Goal: Information Seeking & Learning: Learn about a topic

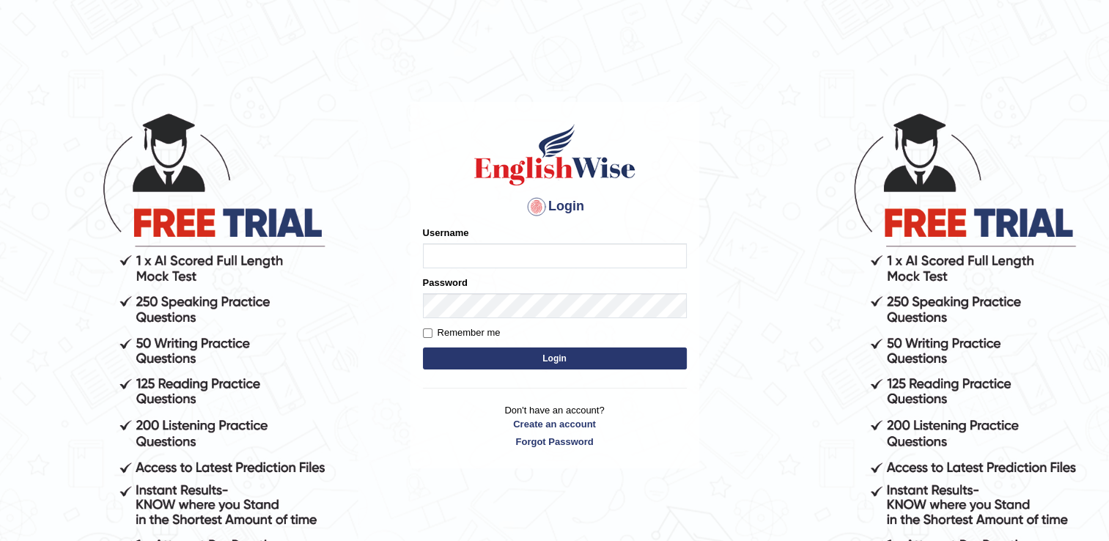
type input "Sangita9362"
click at [539, 357] on button "Login" at bounding box center [555, 359] width 264 height 22
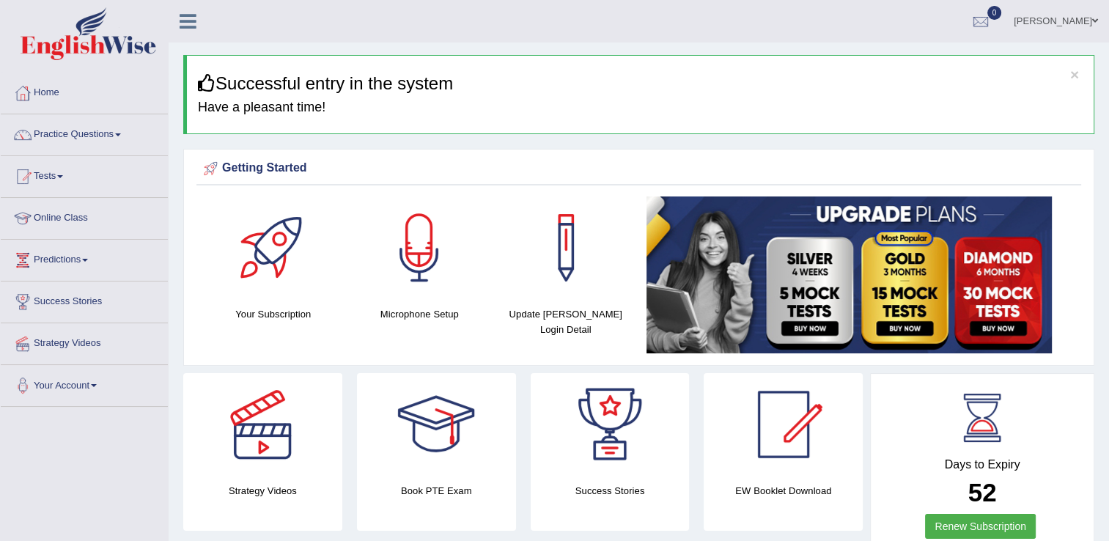
click at [1019, 521] on link "Renew Subscription" at bounding box center [980, 526] width 111 height 25
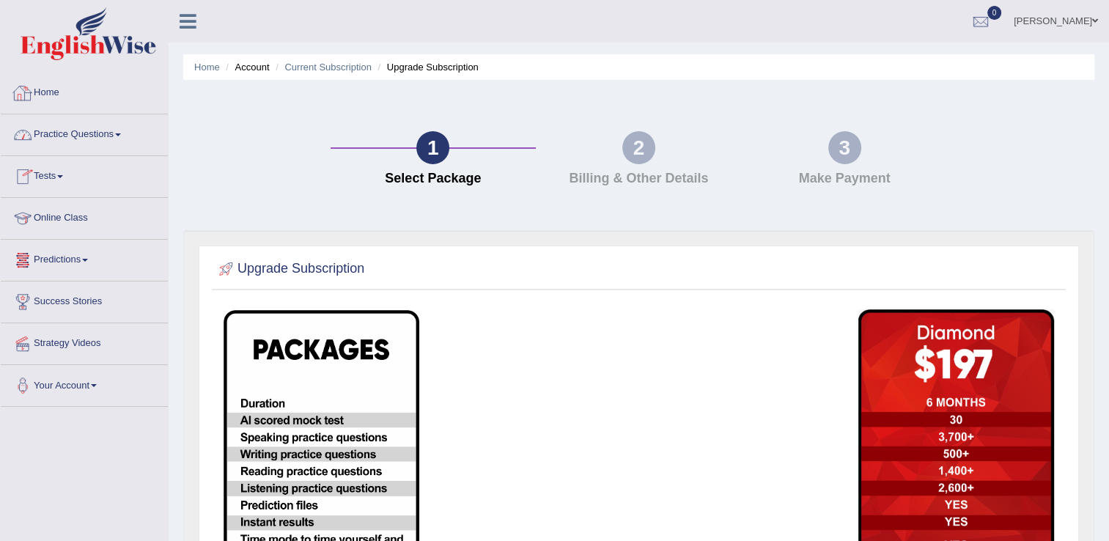
click at [37, 89] on link "Home" at bounding box center [84, 91] width 167 height 37
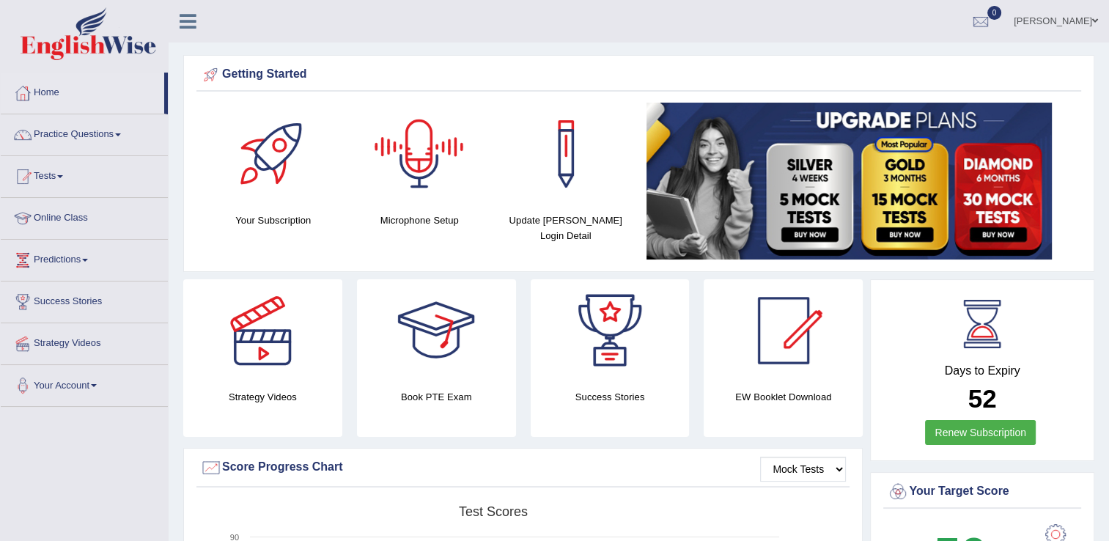
click at [414, 162] on div at bounding box center [419, 154] width 103 height 103
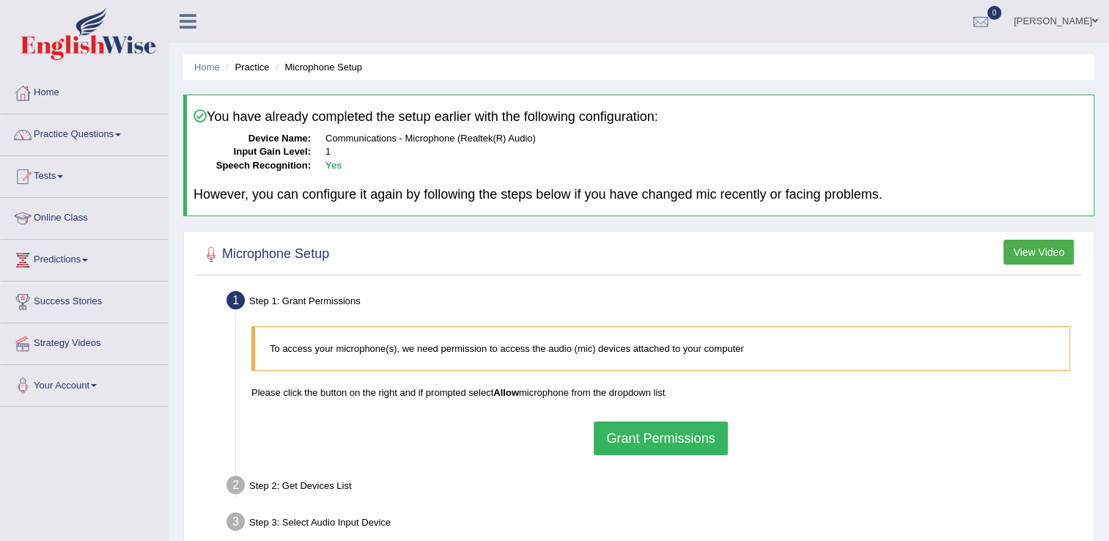
click at [675, 441] on button "Grant Permissions" at bounding box center [660, 439] width 133 height 34
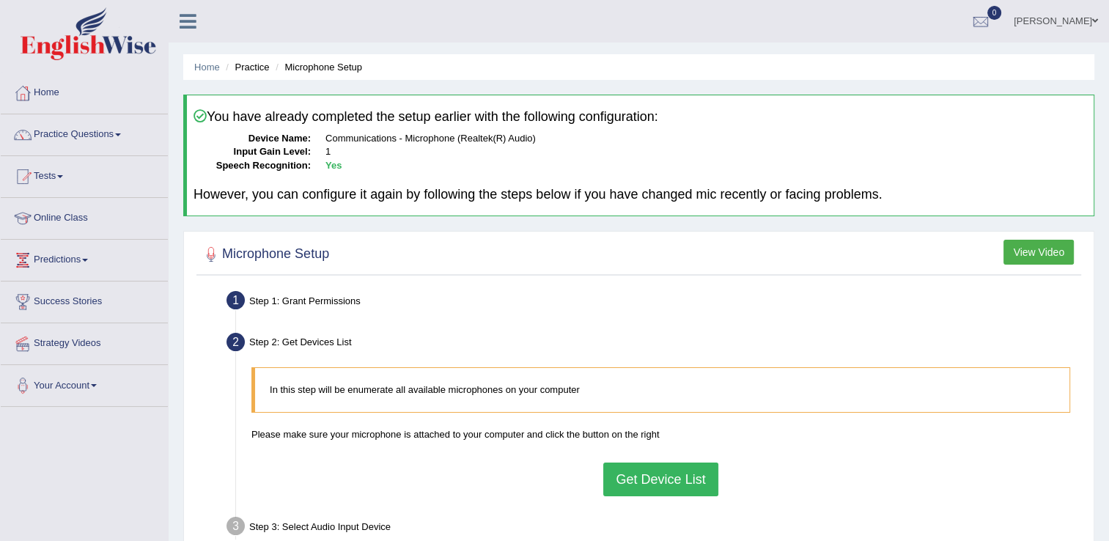
click at [669, 480] on button "Get Device List" at bounding box center [660, 480] width 114 height 34
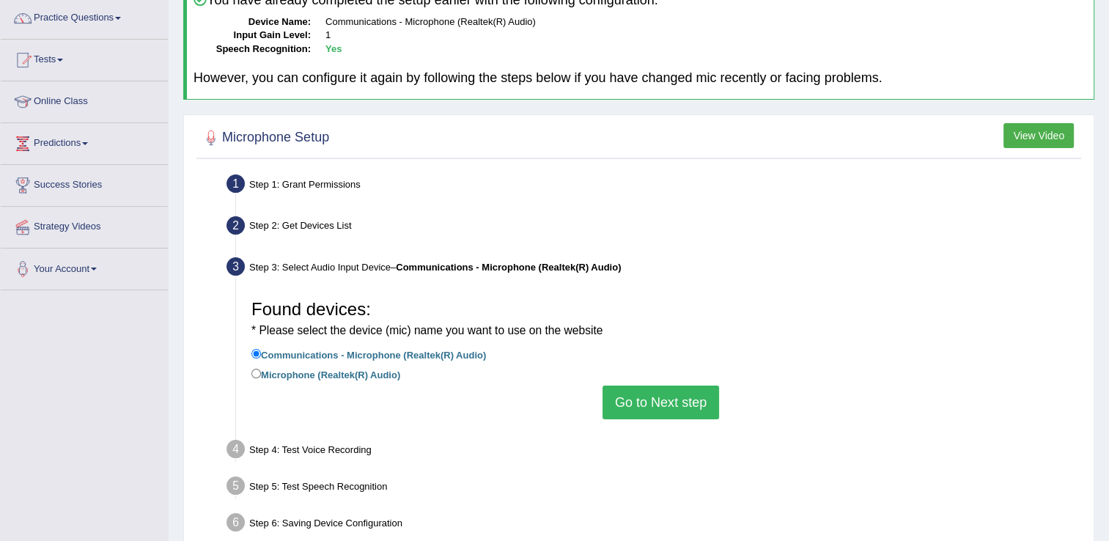
scroll to position [117, 0]
click at [691, 416] on button "Go to Next step" at bounding box center [661, 402] width 117 height 34
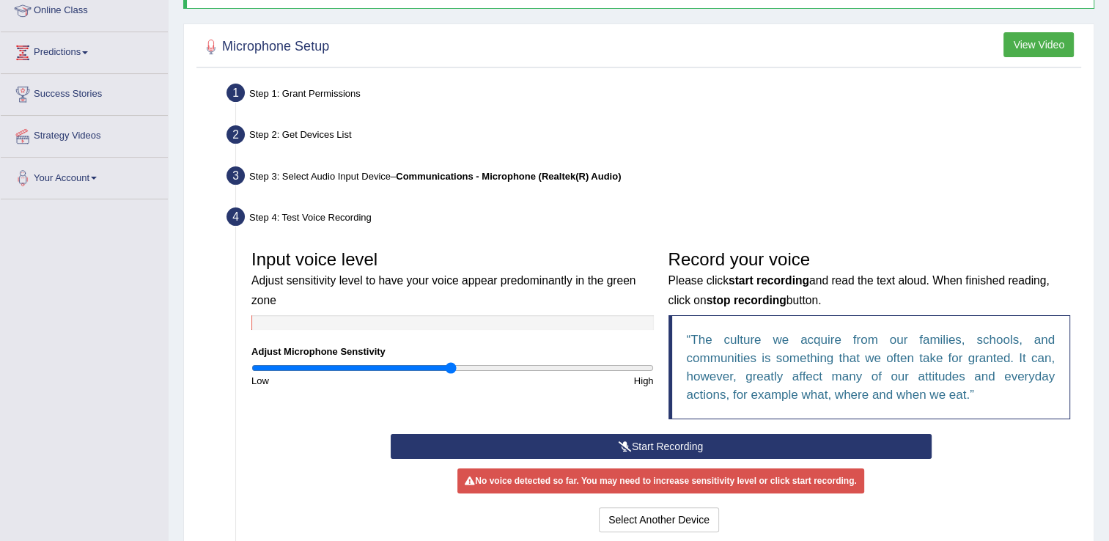
scroll to position [235, 0]
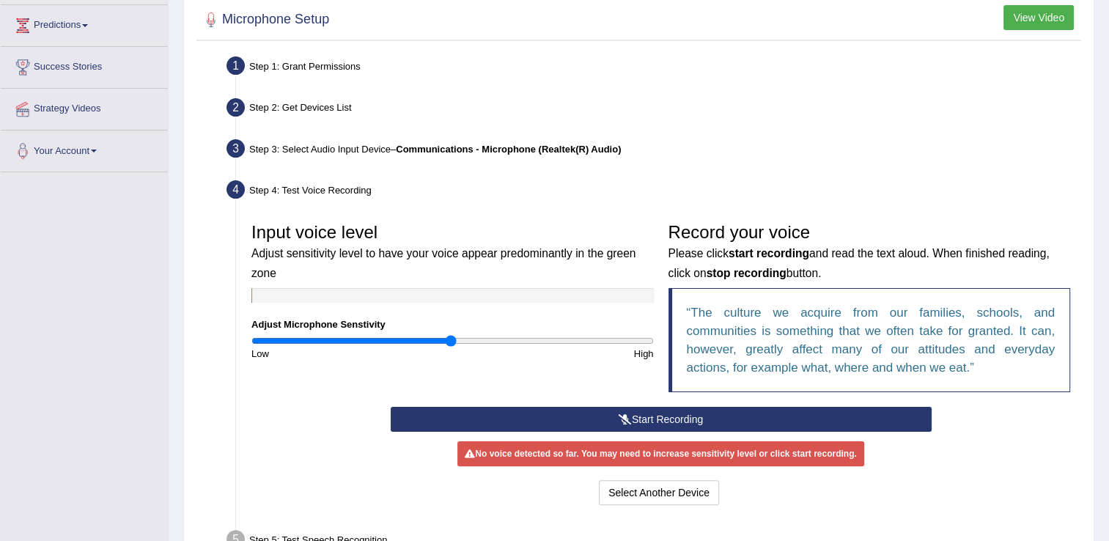
click at [777, 407] on button "Start Recording" at bounding box center [661, 419] width 541 height 25
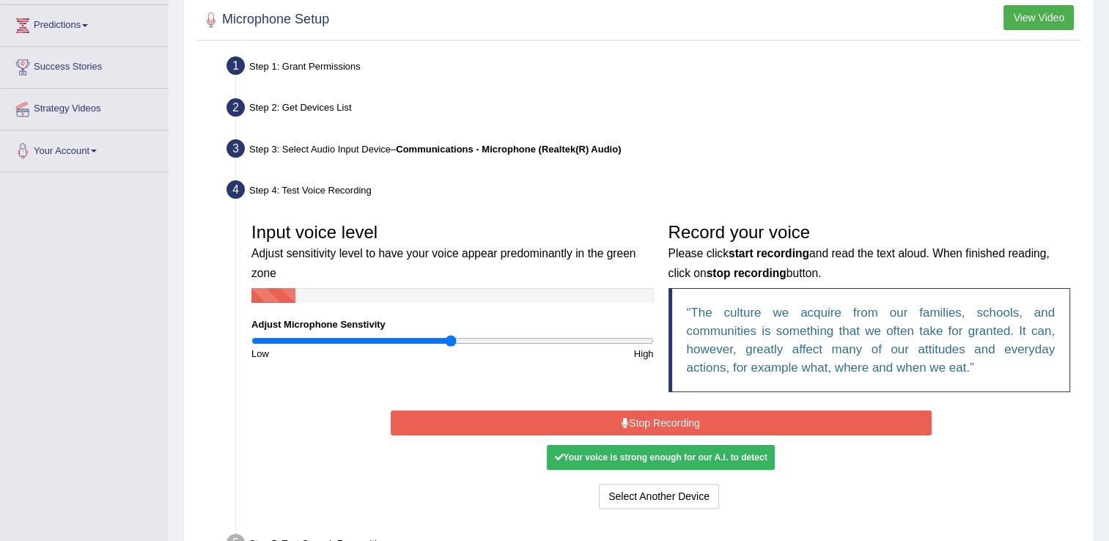
click at [777, 407] on div "Start Recording Stop Recording Note: Please listen to the recording till the en…" at bounding box center [662, 460] width 556 height 106
click at [768, 415] on button "Stop Recording" at bounding box center [661, 423] width 541 height 25
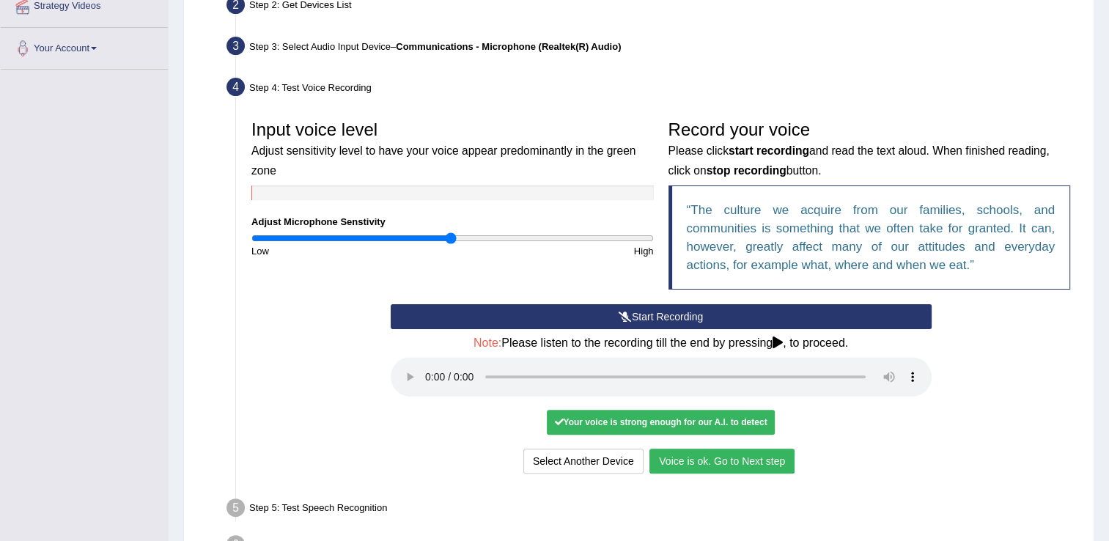
scroll to position [352, 0]
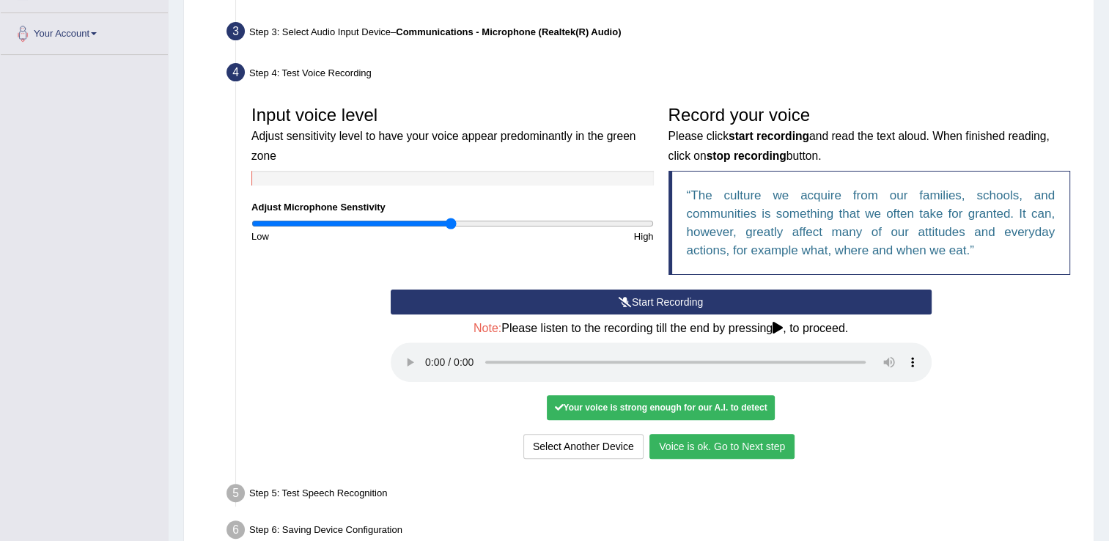
click at [724, 441] on button "Voice is ok. Go to Next step" at bounding box center [722, 446] width 145 height 25
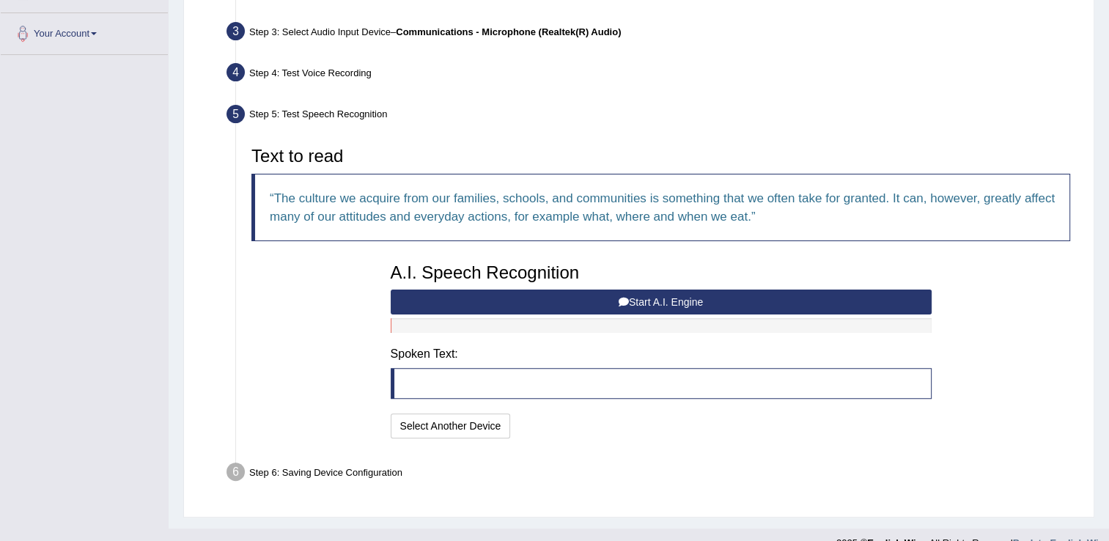
click at [616, 292] on button "Start A.I. Engine" at bounding box center [661, 302] width 541 height 25
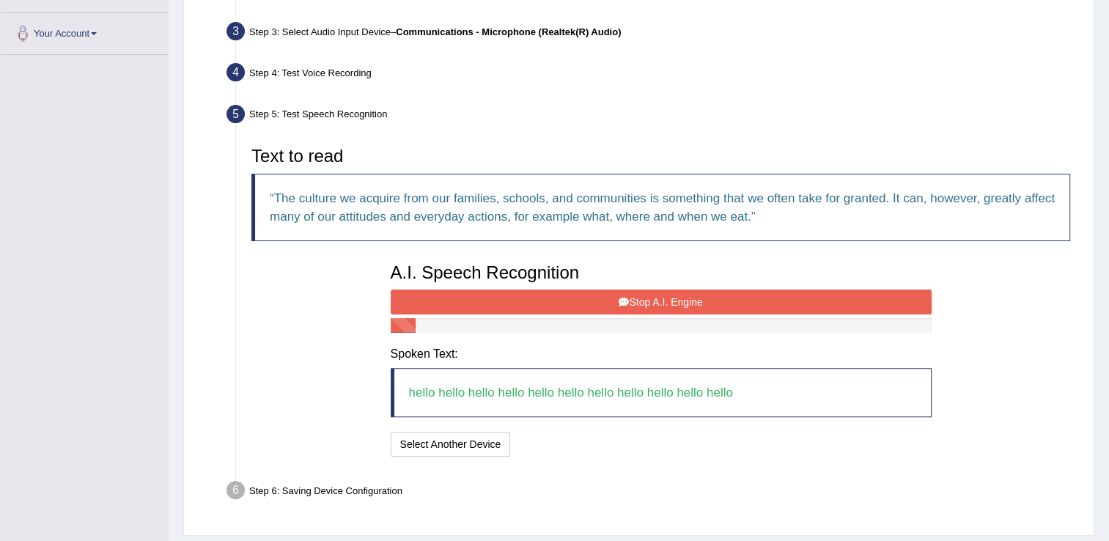
drag, startPoint x: 616, startPoint y: 292, endPoint x: 597, endPoint y: 300, distance: 20.7
click at [597, 300] on button "Stop A.I. Engine" at bounding box center [661, 302] width 541 height 25
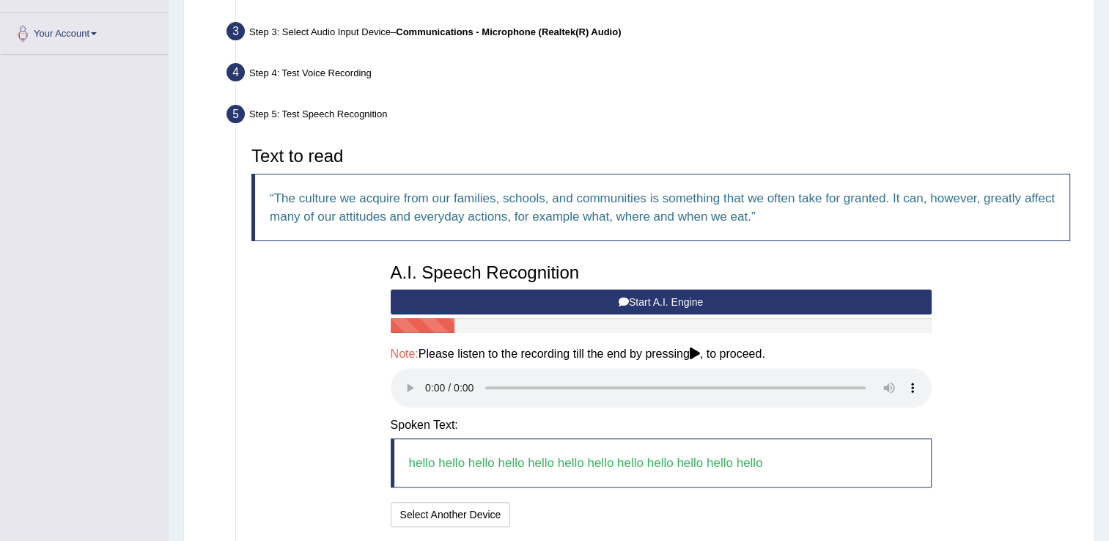
click at [597, 300] on button "Start A.I. Engine" at bounding box center [661, 302] width 541 height 25
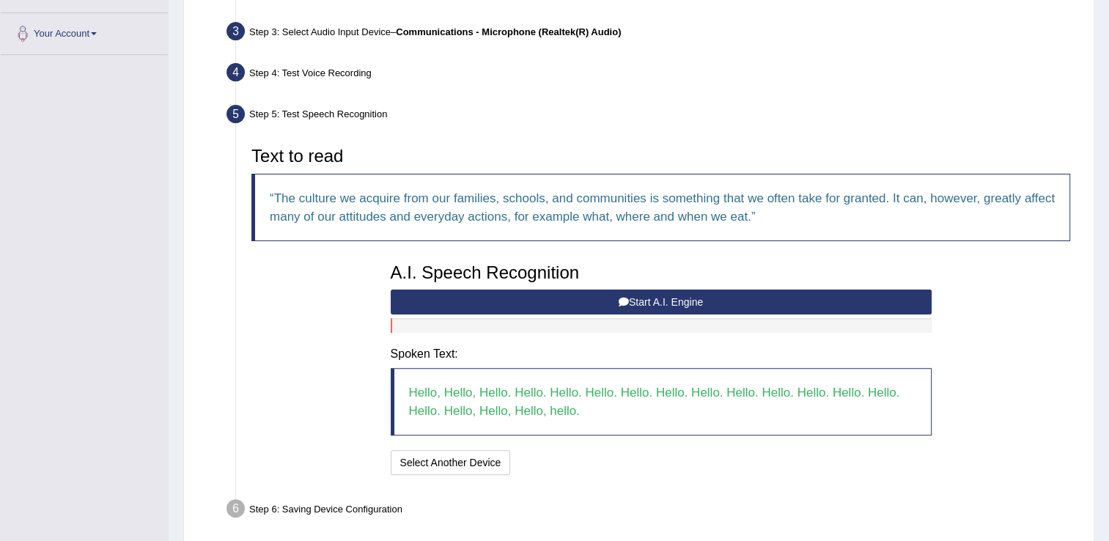
click at [519, 304] on button "Start A.I. Engine" at bounding box center [661, 302] width 541 height 25
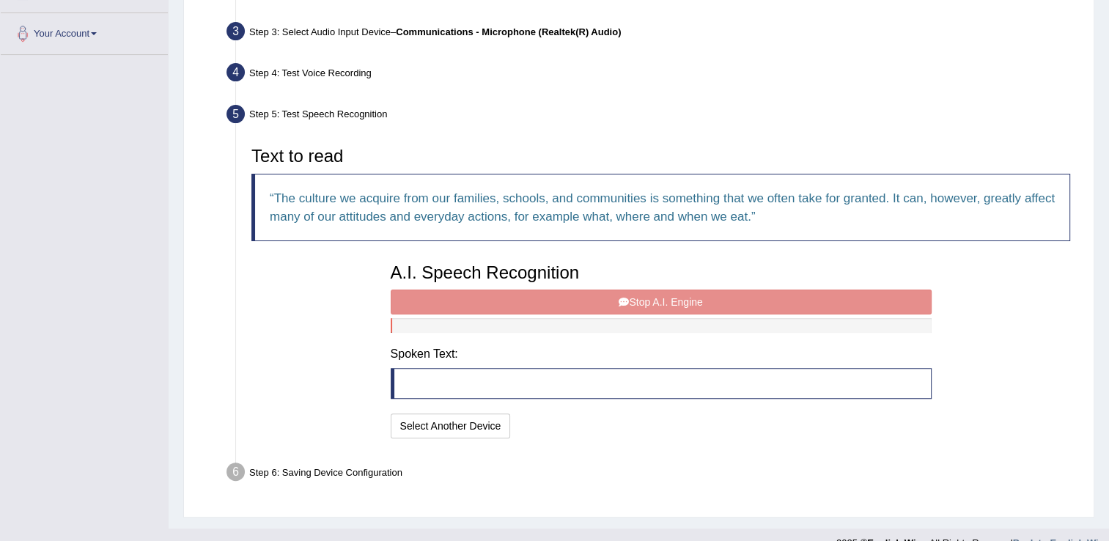
click at [499, 309] on div "A.I. Speech Recognition Start A.I. Engine Stop A.I. Engine Note: Please listen …" at bounding box center [662, 349] width 556 height 186
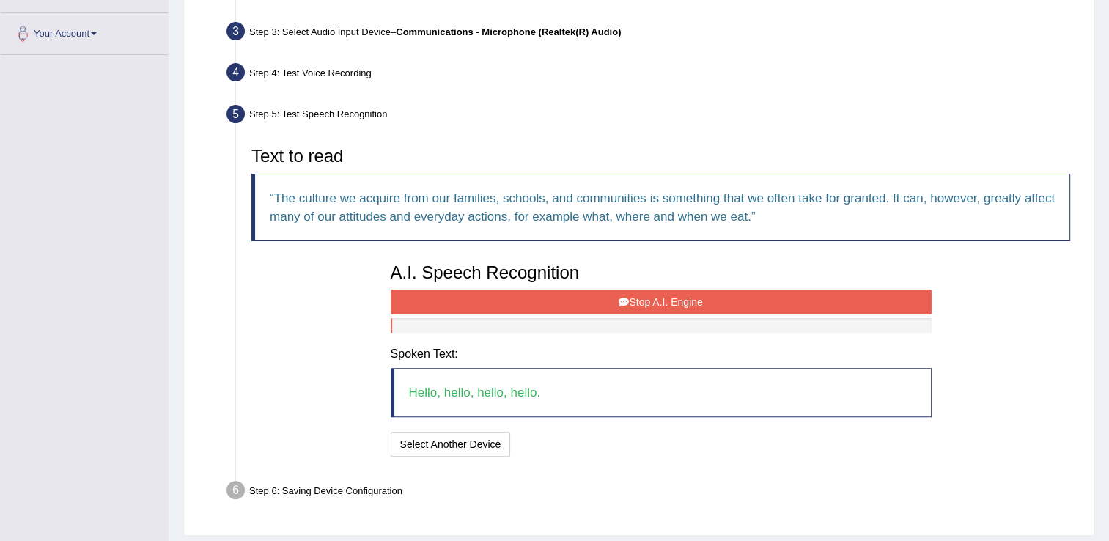
click at [516, 293] on button "Stop A.I. Engine" at bounding box center [661, 302] width 541 height 25
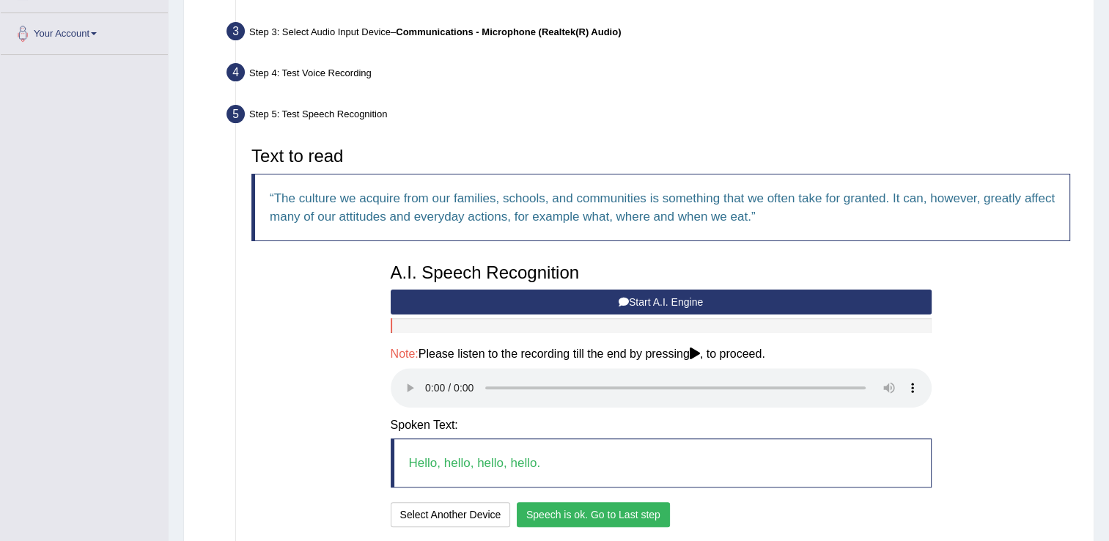
click at [569, 515] on button "Speech is ok. Go to Last step" at bounding box center [593, 514] width 153 height 25
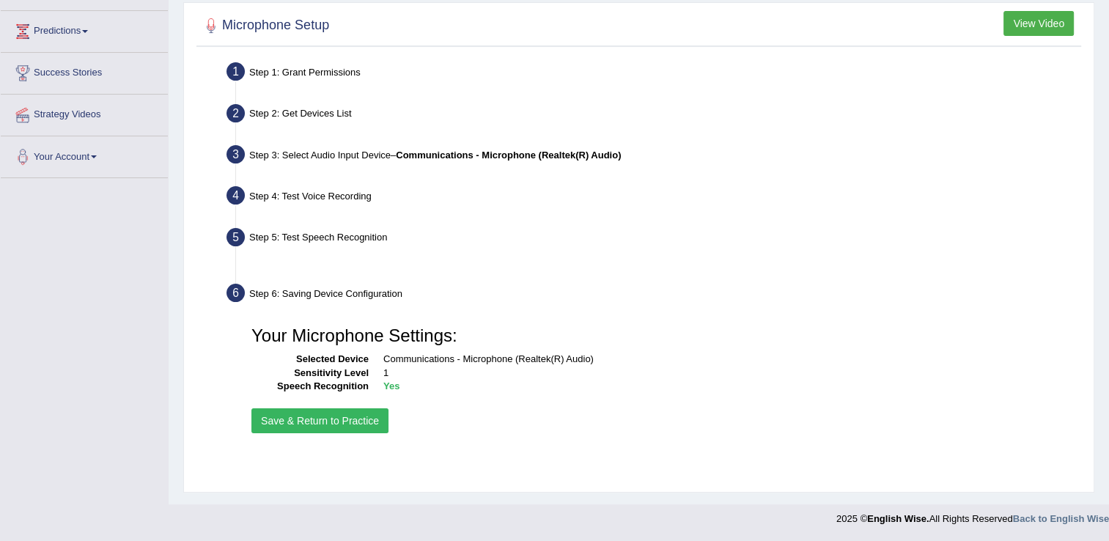
scroll to position [229, 0]
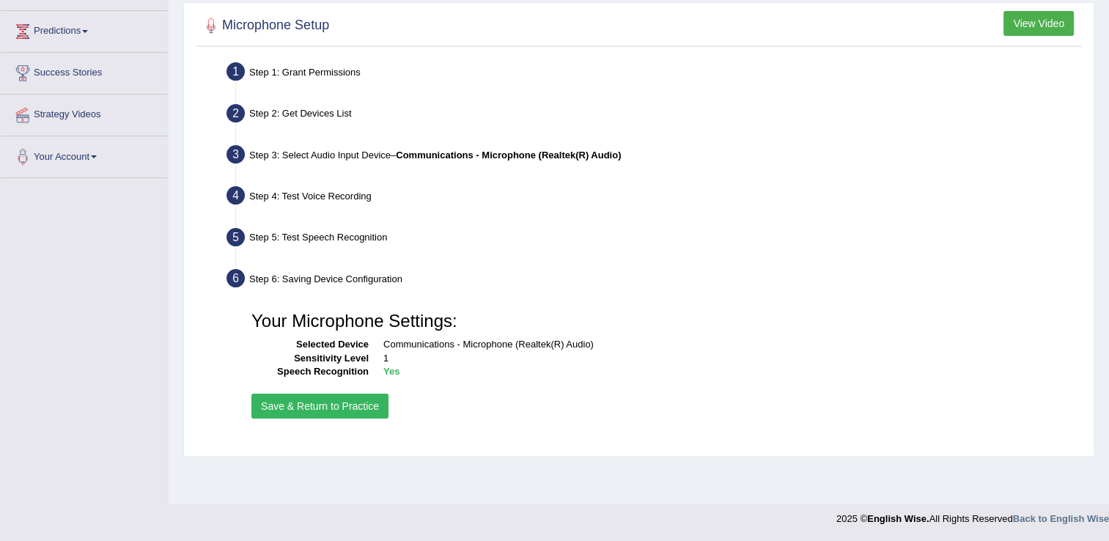
click at [318, 407] on button "Save & Return to Practice" at bounding box center [320, 406] width 137 height 25
click at [318, 403] on button "Save & Return to Practice" at bounding box center [320, 406] width 137 height 25
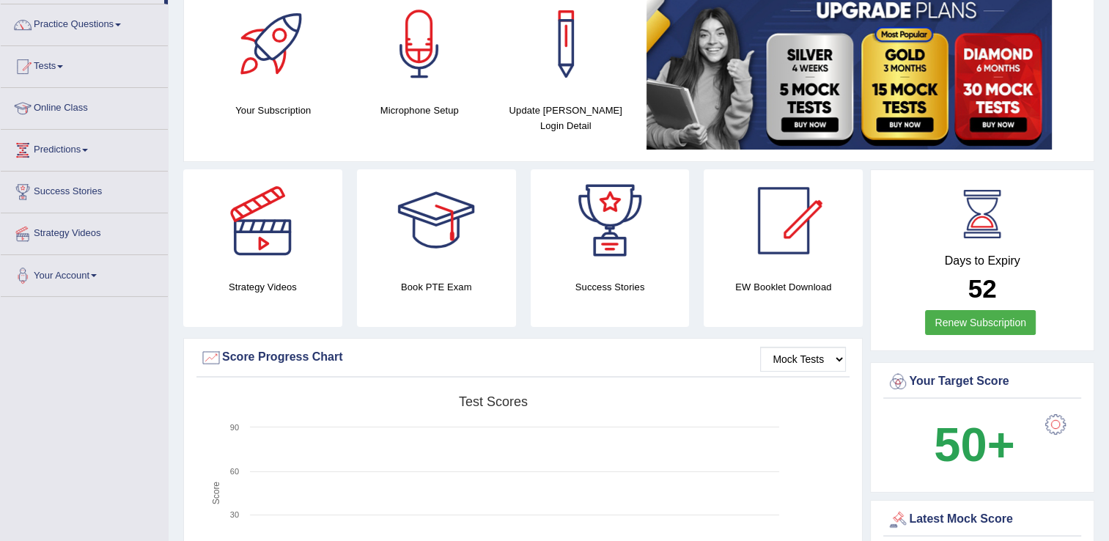
scroll to position [117, 0]
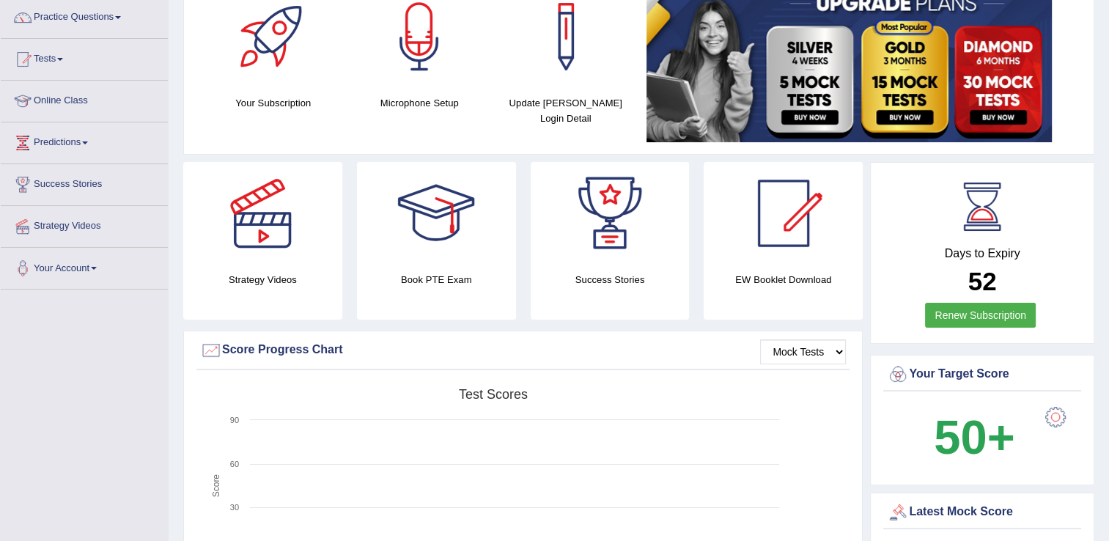
click at [990, 447] on b "50+" at bounding box center [974, 438] width 81 height 54
click at [903, 375] on div at bounding box center [898, 375] width 22 height 22
click at [919, 371] on div "Your Target Score" at bounding box center [982, 375] width 191 height 22
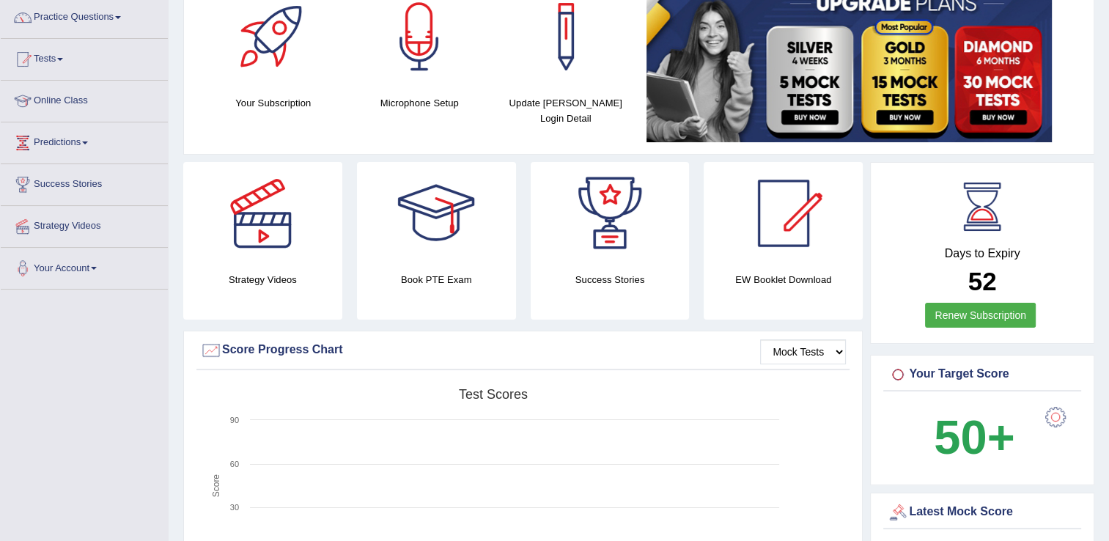
click at [919, 371] on div "Your Target Score" at bounding box center [982, 375] width 191 height 22
drag, startPoint x: 919, startPoint y: 371, endPoint x: 900, endPoint y: 373, distance: 18.4
click at [900, 373] on div "Your Target Score" at bounding box center [982, 375] width 191 height 22
click at [900, 373] on div at bounding box center [898, 375] width 22 height 22
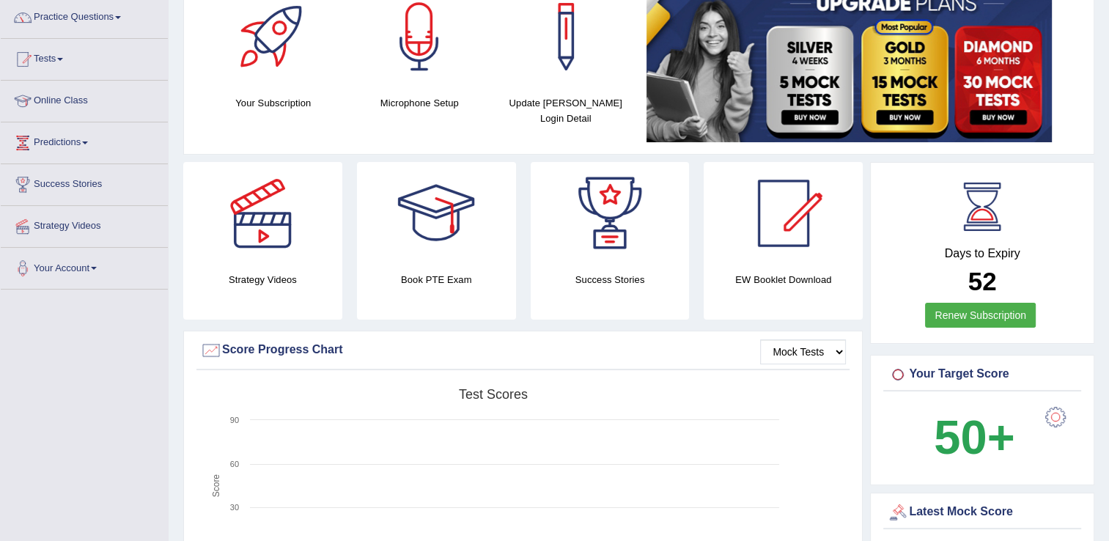
click at [898, 369] on div at bounding box center [898, 375] width 22 height 22
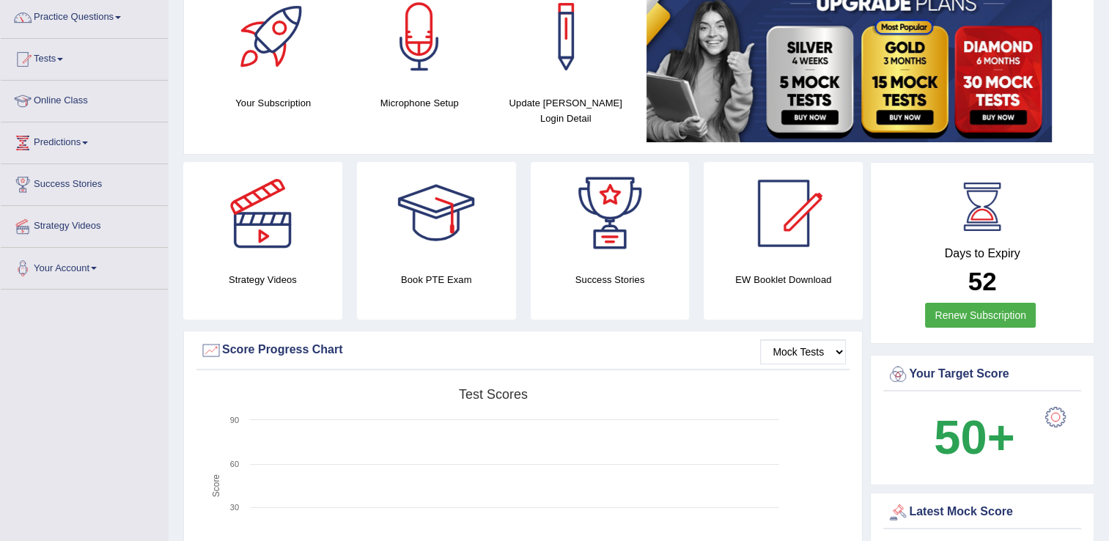
drag, startPoint x: 898, startPoint y: 369, endPoint x: 1064, endPoint y: 416, distance: 172.9
click at [1064, 416] on div "Your Target Score 50+" at bounding box center [982, 420] width 224 height 131
click at [1064, 416] on div at bounding box center [1055, 417] width 29 height 29
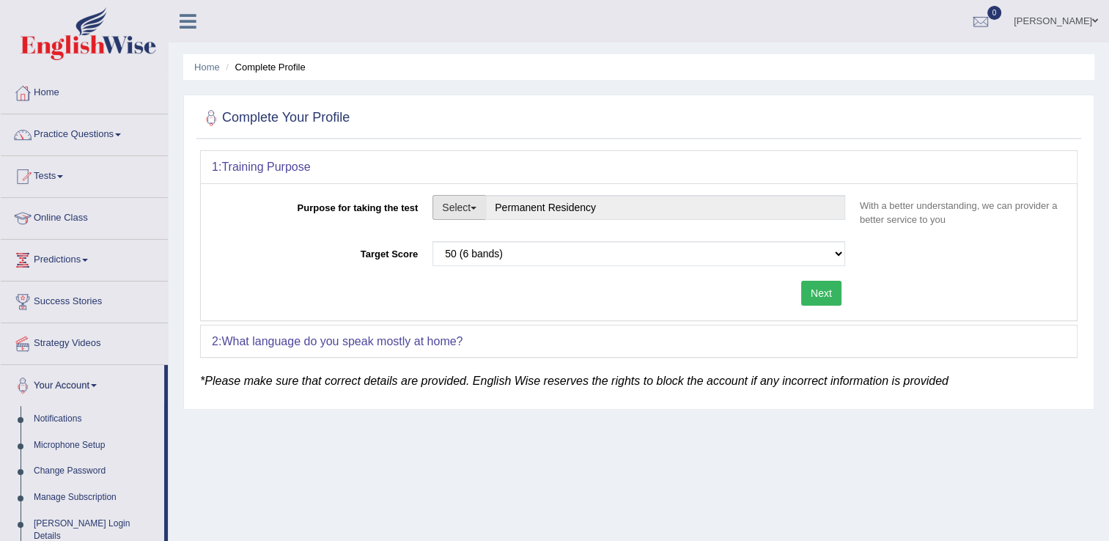
click at [481, 210] on button "Select" at bounding box center [460, 207] width 54 height 25
click at [463, 296] on link "Other" at bounding box center [498, 296] width 131 height 19
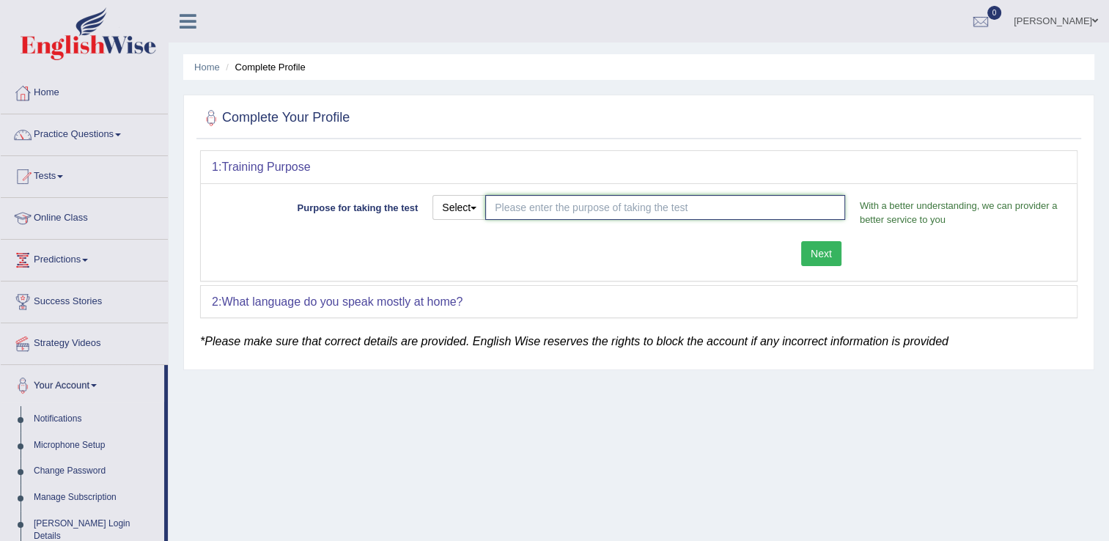
click at [595, 207] on input "Purpose for taking the test" at bounding box center [665, 207] width 360 height 25
click at [669, 214] on input "husband" at bounding box center [665, 207] width 360 height 25
type input "husband visa"
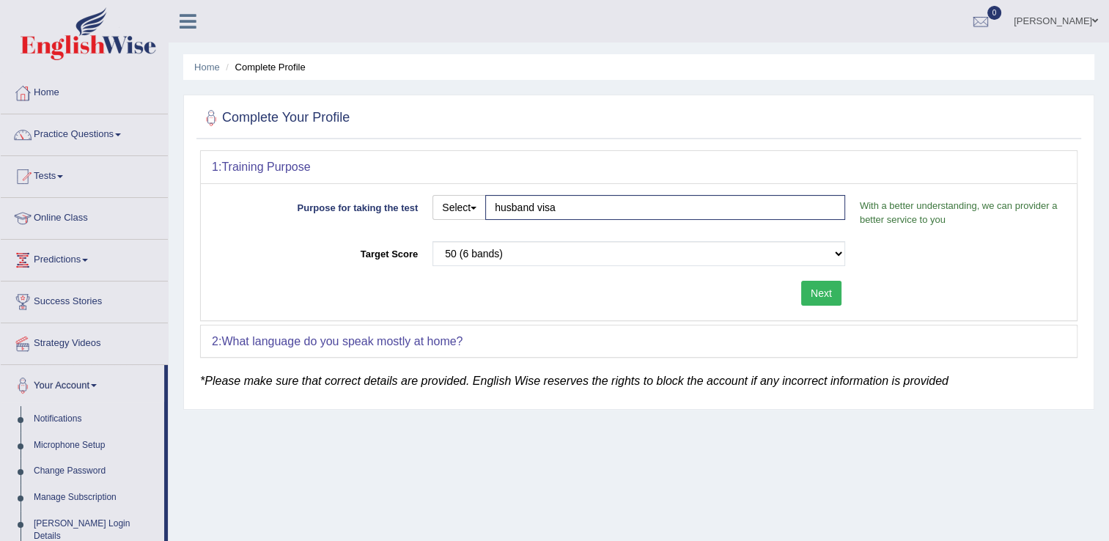
click at [825, 247] on div "Purpose for taking the test Select Student Visa Permanent Residency Nursing Oth…" at bounding box center [639, 251] width 876 height 137
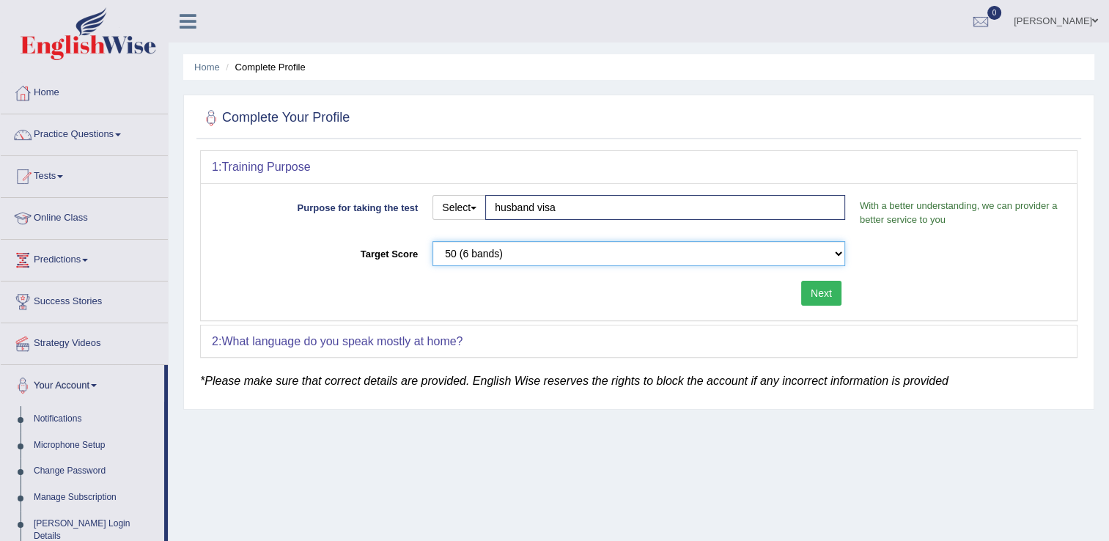
click at [836, 250] on select "Please select the correct value 50 (6 bands) 58 (6.5 bands) 65 (7 bands) 79 (8 …" at bounding box center [639, 253] width 413 height 25
click at [433, 241] on select "Please select the correct value 50 (6 bands) 58 (6.5 bands) 65 (7 bands) 79 (8 …" at bounding box center [639, 253] width 413 height 25
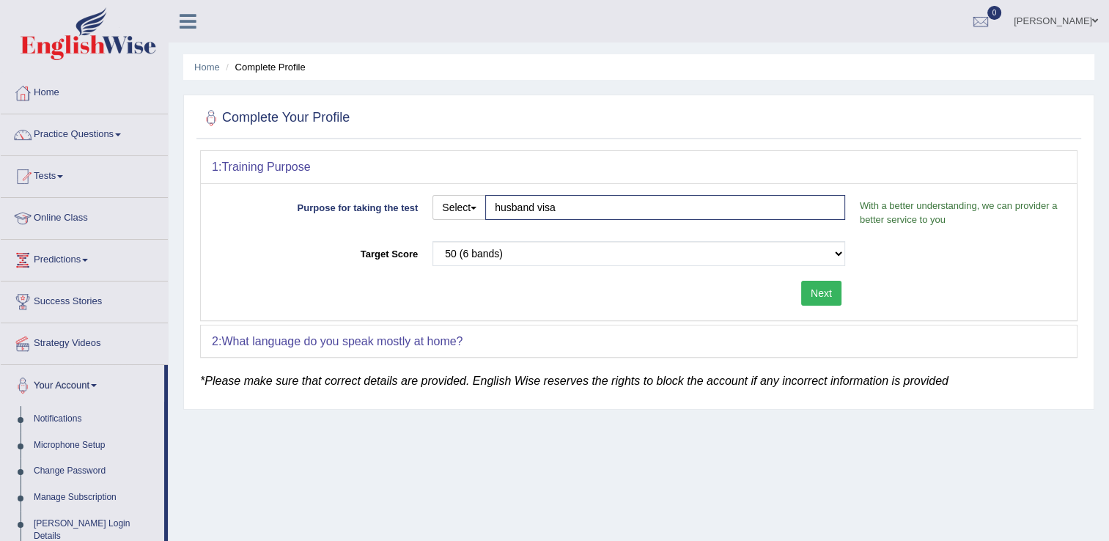
click at [819, 295] on button "Next" at bounding box center [821, 293] width 40 height 25
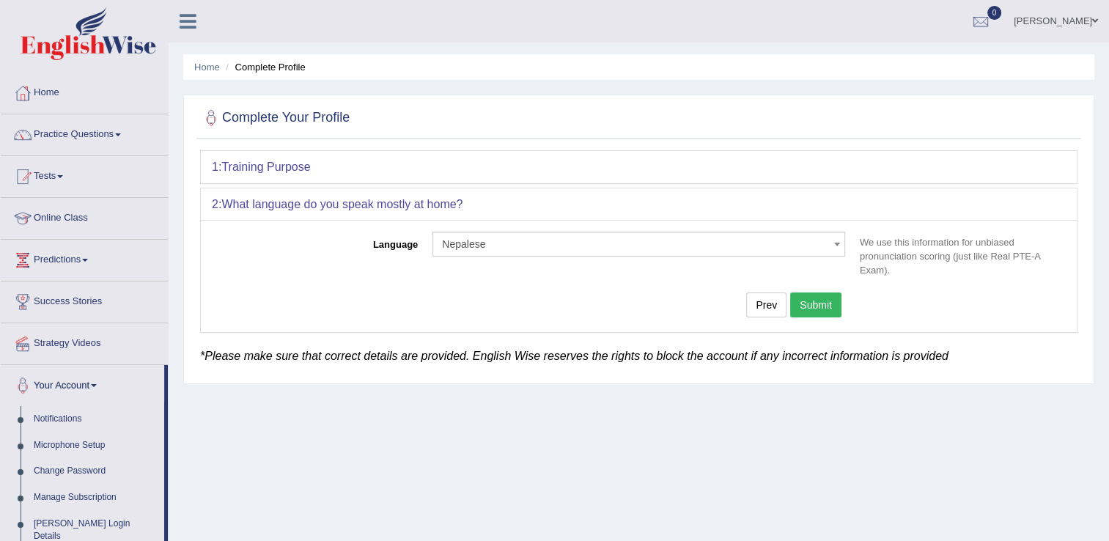
click at [818, 303] on button "Submit" at bounding box center [815, 305] width 51 height 25
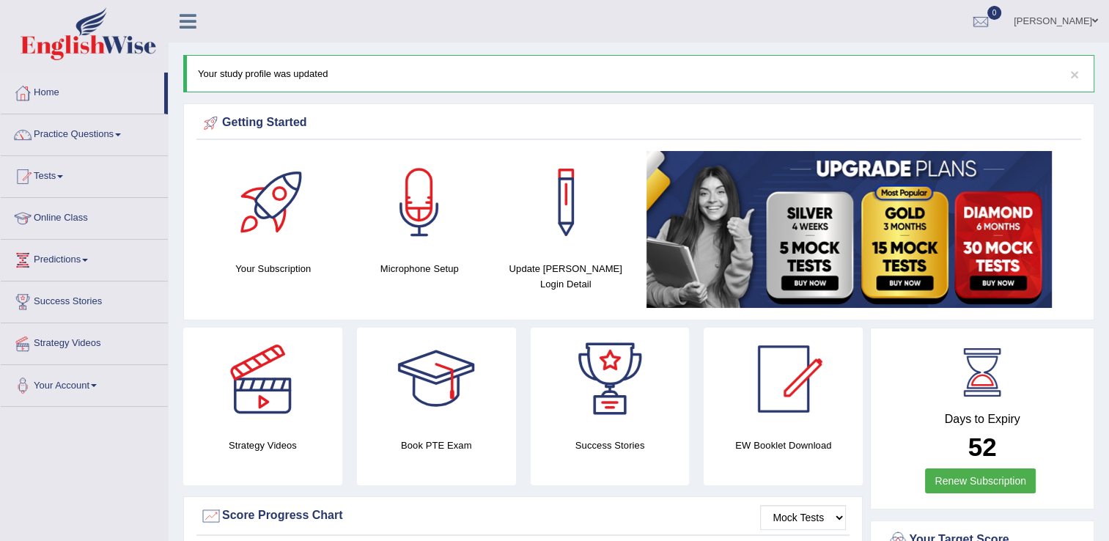
drag, startPoint x: 1120, startPoint y: 533, endPoint x: 1006, endPoint y: 488, distance: 122.4
click at [1006, 488] on link "Renew Subscription" at bounding box center [980, 481] width 111 height 25
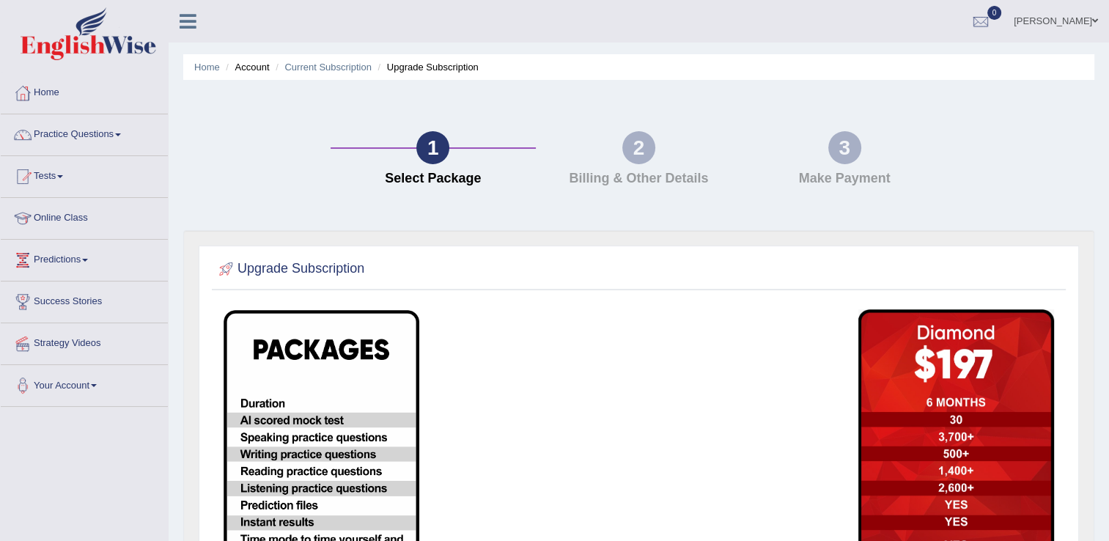
click at [1006, 488] on img at bounding box center [957, 529] width 196 height 441
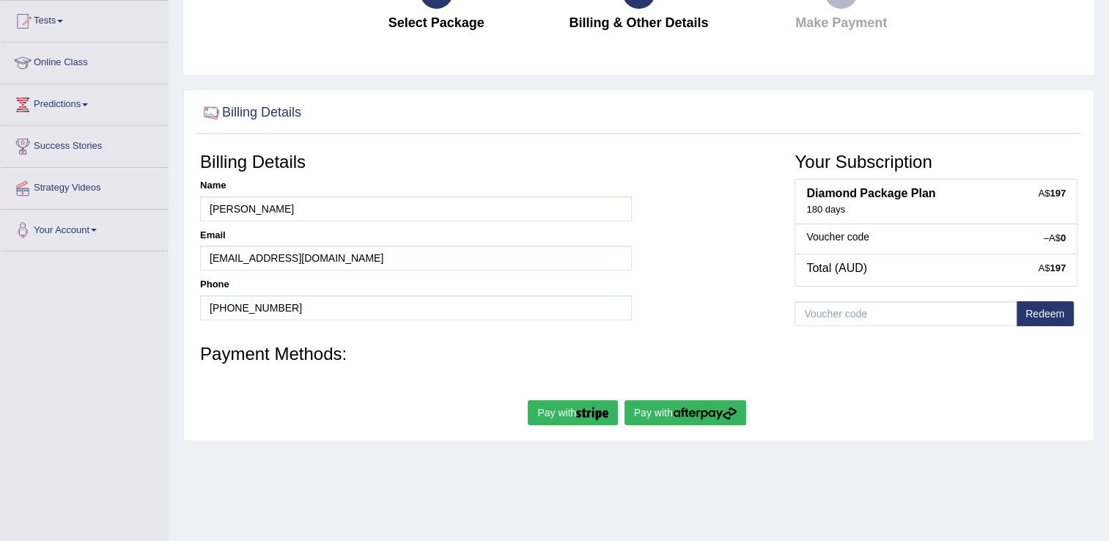
scroll to position [156, 0]
drag, startPoint x: 166, startPoint y: 382, endPoint x: 87, endPoint y: 381, distance: 79.2
click at [87, 381] on div "Toggle navigation Home Practice Questions Speaking Practice Read Aloud Repeat S…" at bounding box center [554, 225] width 1109 height 763
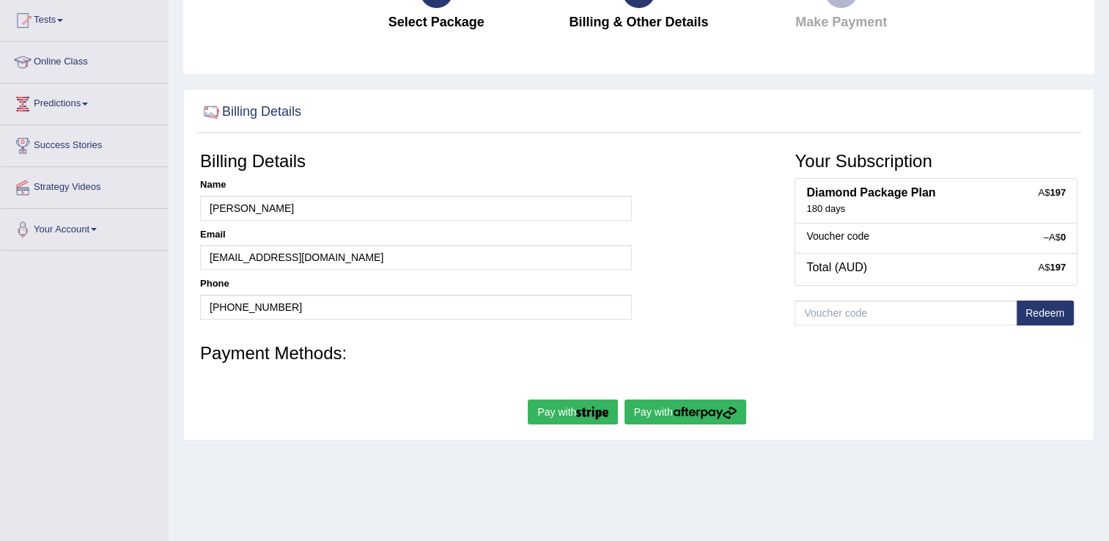
drag, startPoint x: 87, startPoint y: 381, endPoint x: 593, endPoint y: 235, distance: 526.8
click at [593, 235] on div "Toggle navigation Home Practice Questions Speaking Practice Read Aloud Repeat S…" at bounding box center [554, 225] width 1109 height 763
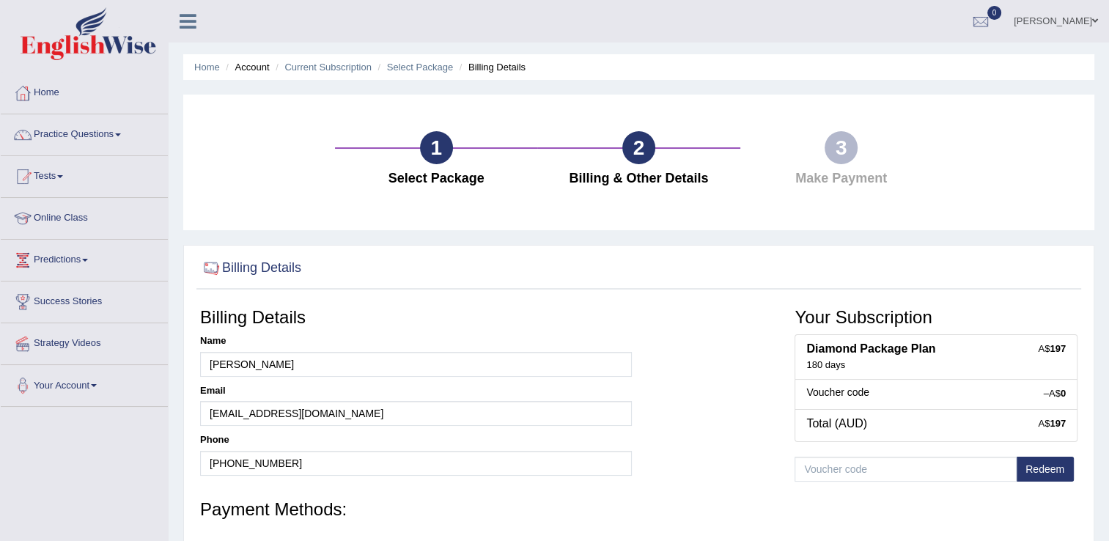
scroll to position [0, 0]
click at [54, 121] on link "Practice Questions" at bounding box center [84, 132] width 167 height 37
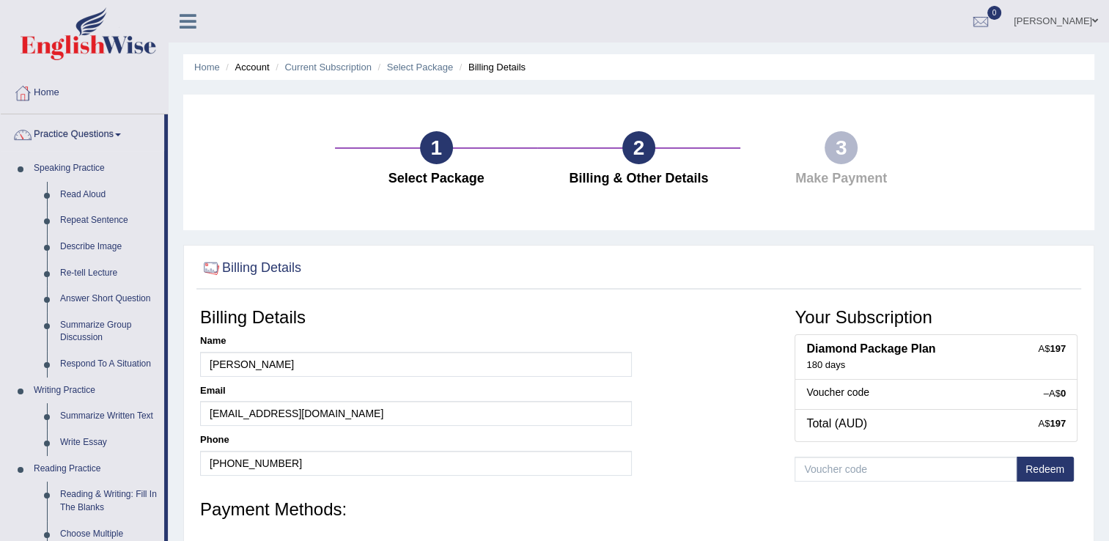
click at [53, 99] on link "Home" at bounding box center [84, 91] width 167 height 37
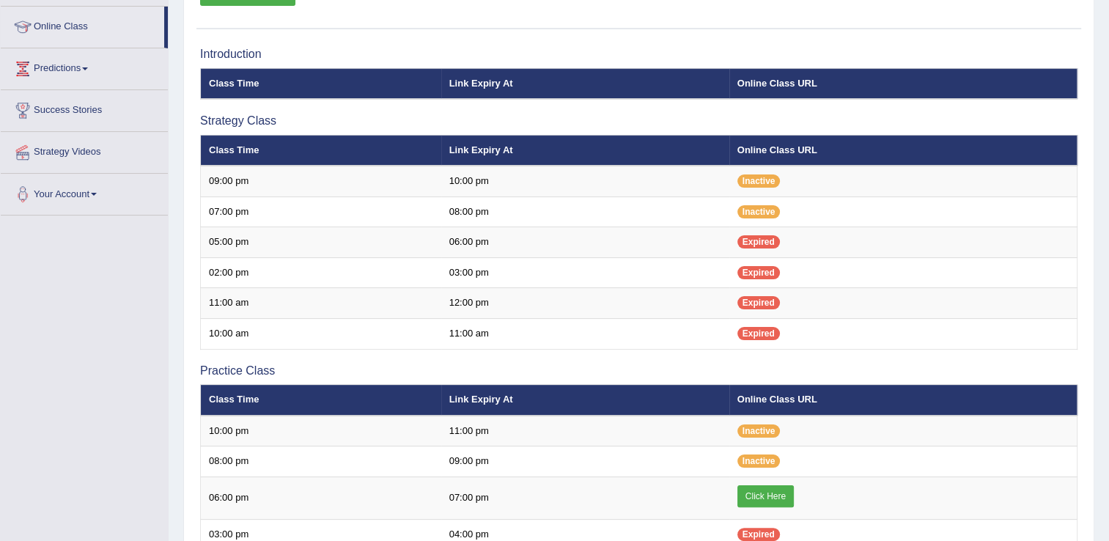
scroll to position [205, 0]
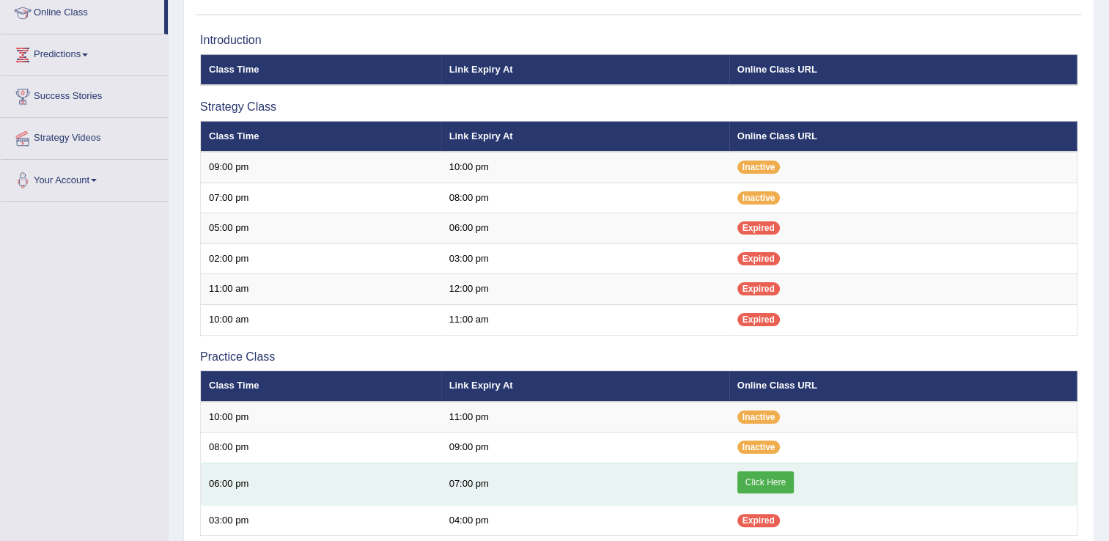
click at [787, 478] on link "Click Here" at bounding box center [766, 482] width 56 height 22
click at [762, 477] on link "Click Here" at bounding box center [766, 482] width 56 height 22
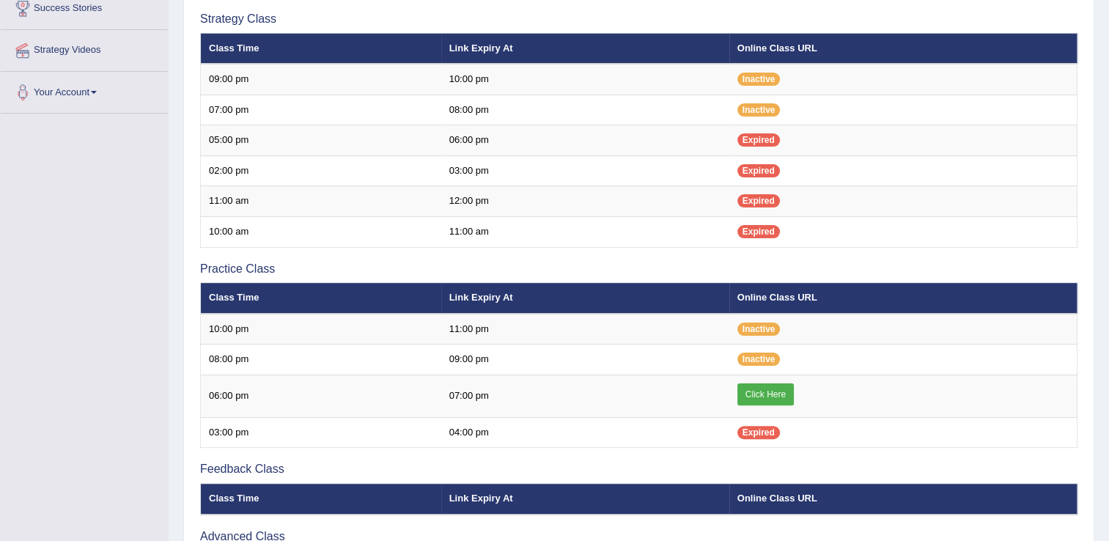
scroll to position [264, 0]
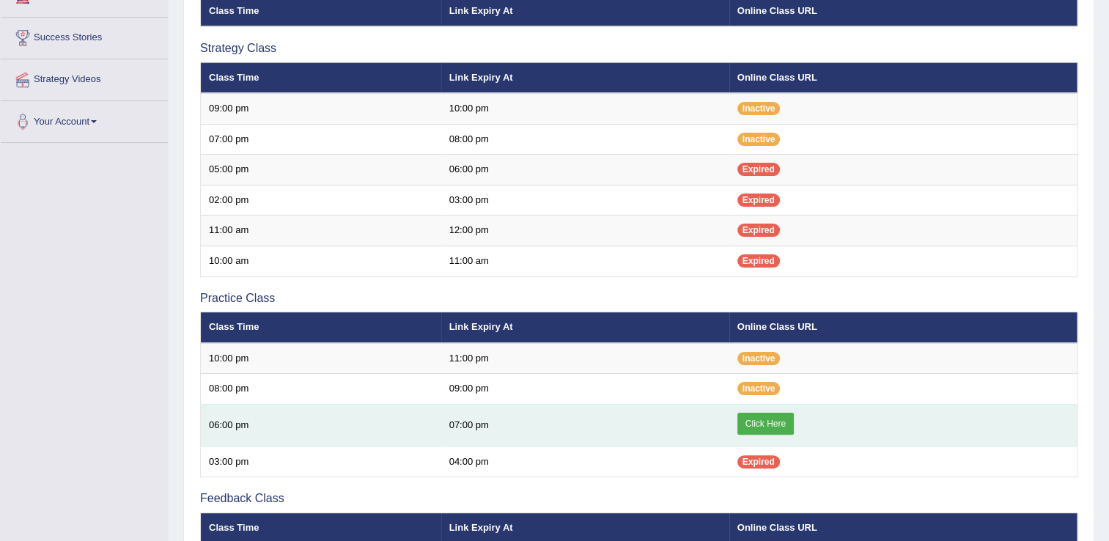
click at [758, 419] on link "Click Here" at bounding box center [766, 424] width 56 height 22
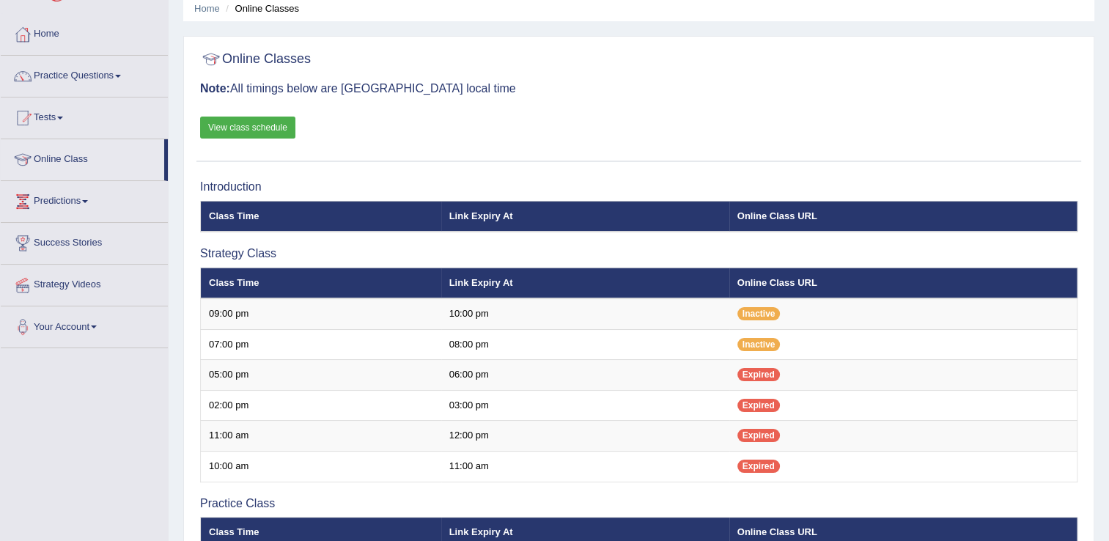
scroll to position [48, 0]
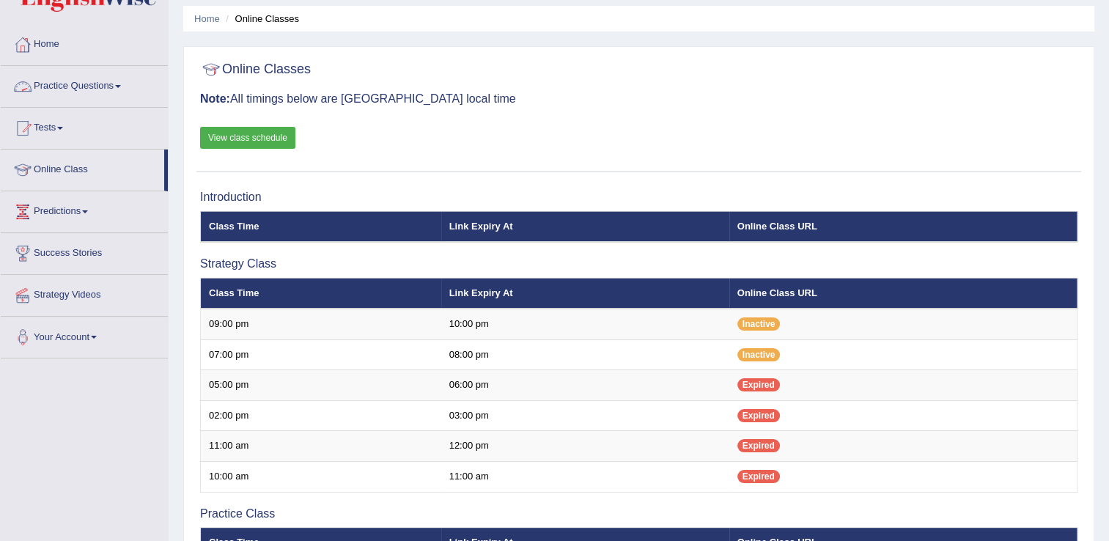
click at [103, 86] on link "Practice Questions" at bounding box center [84, 84] width 167 height 37
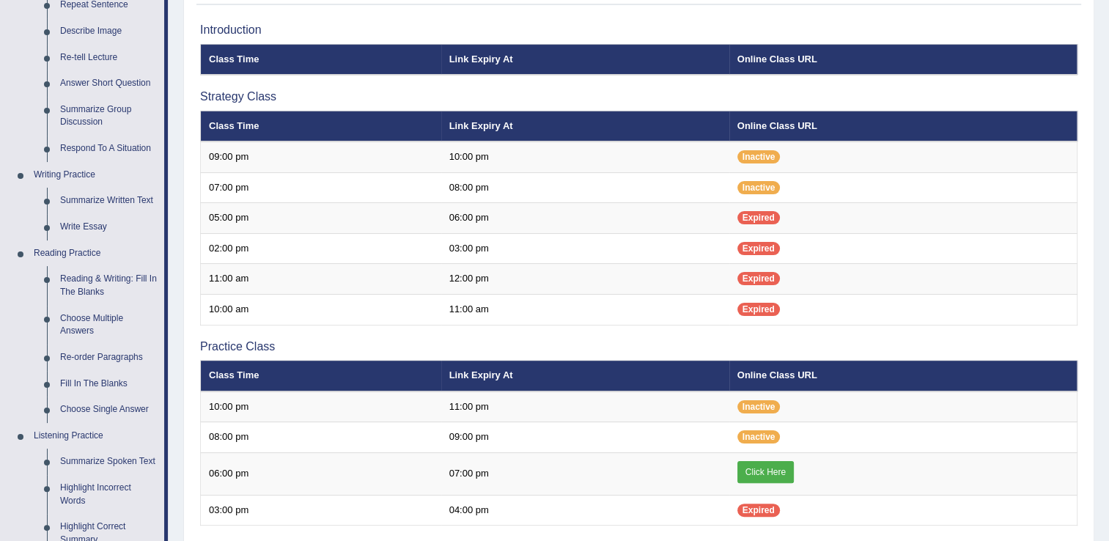
scroll to position [224, 0]
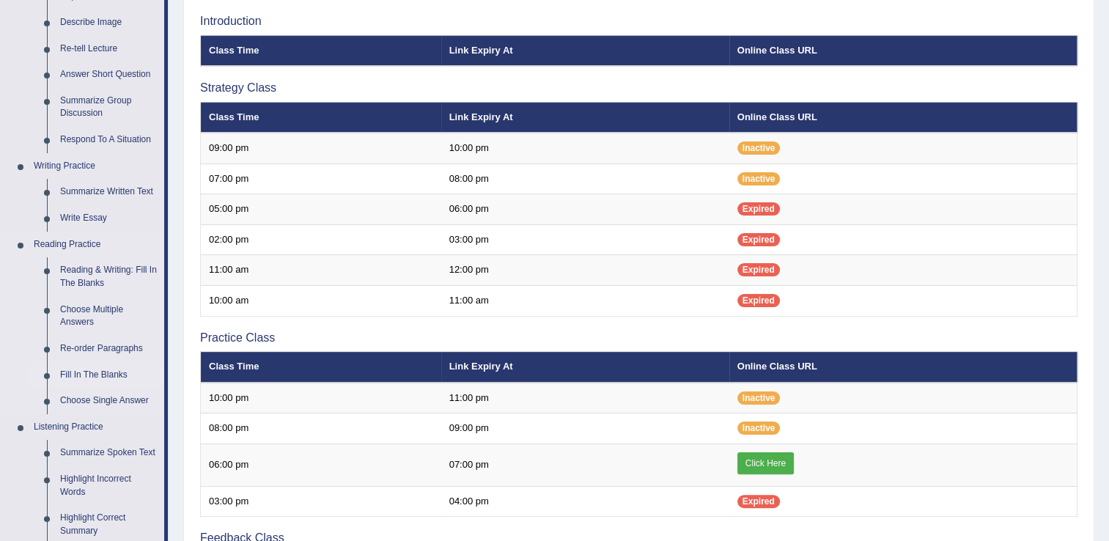
click at [120, 373] on link "Fill In The Blanks" at bounding box center [109, 375] width 111 height 26
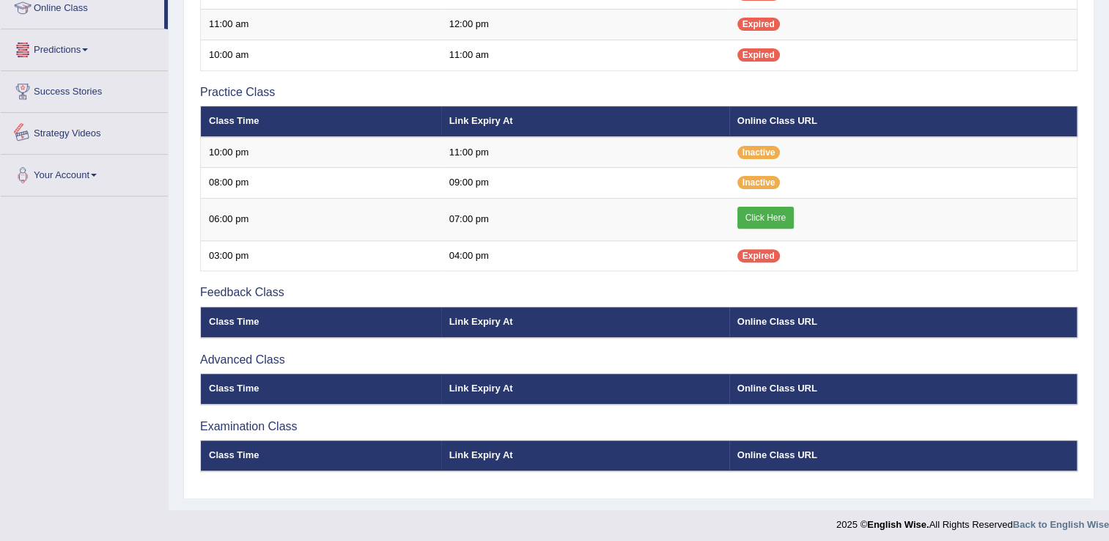
scroll to position [646, 0]
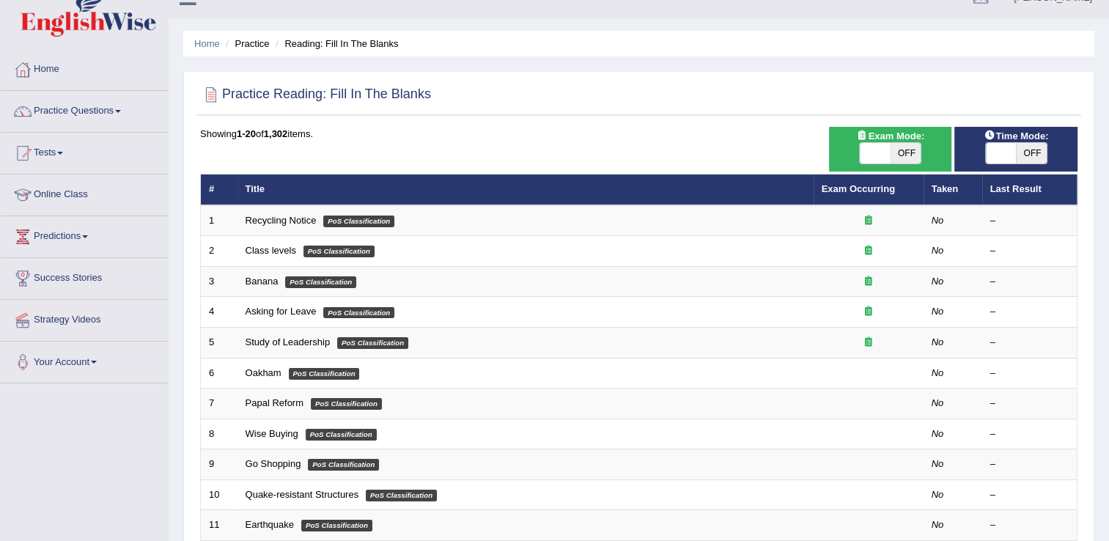
scroll to position [15, 0]
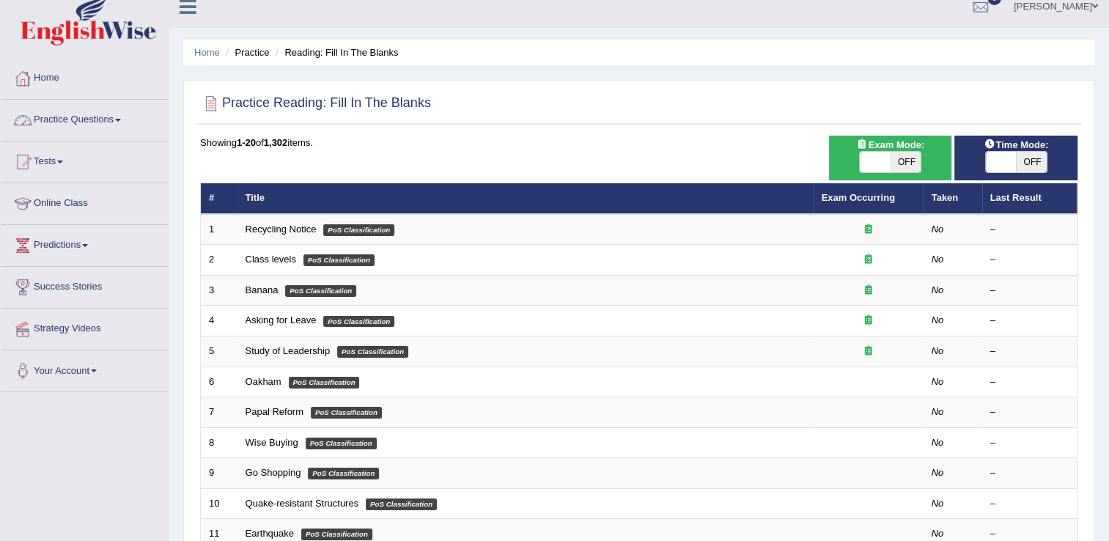
click at [120, 116] on link "Practice Questions" at bounding box center [84, 118] width 167 height 37
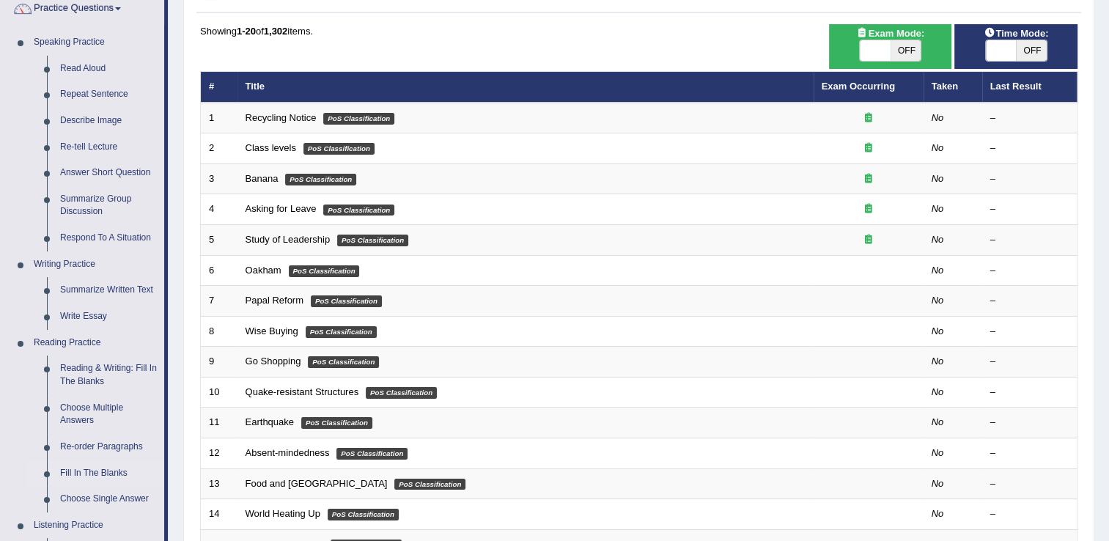
scroll to position [132, 0]
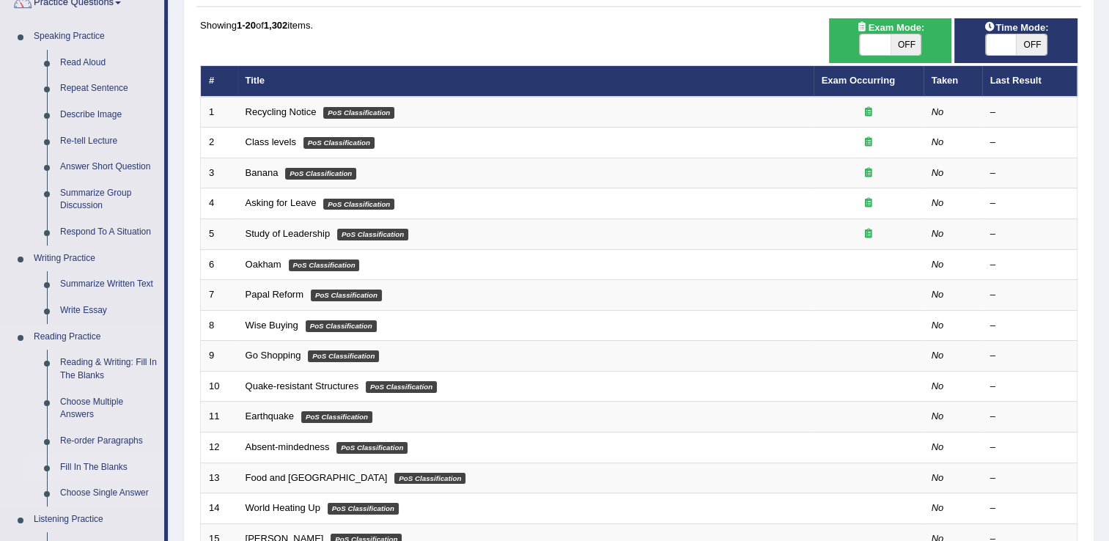
click at [106, 467] on link "Fill In The Blanks" at bounding box center [109, 468] width 111 height 26
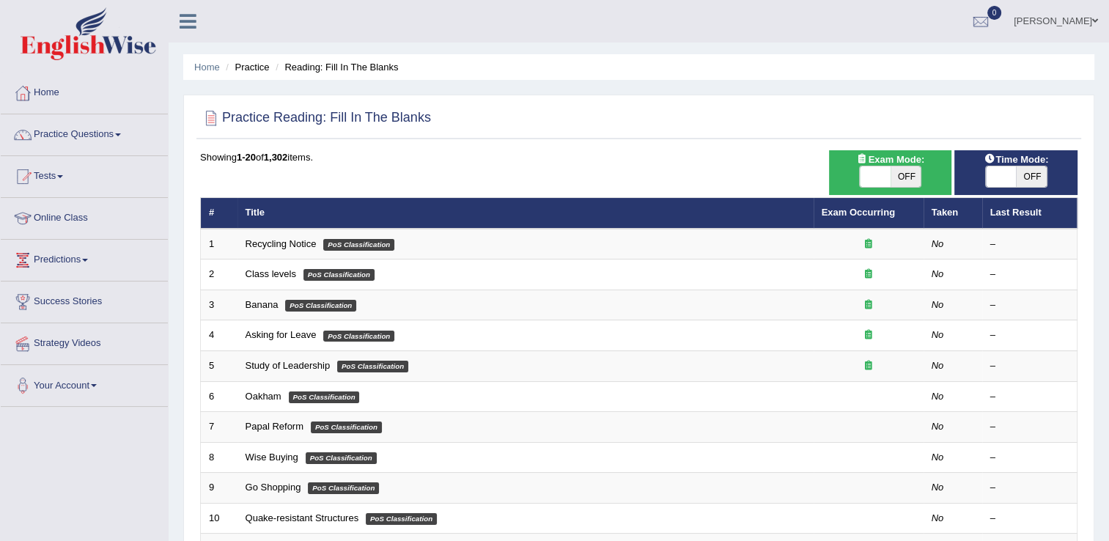
click at [106, 467] on div "Toggle navigation Home Practice Questions Speaking Practice Read Aloud Repeat S…" at bounding box center [554, 482] width 1109 height 964
click at [121, 131] on link "Practice Questions" at bounding box center [84, 132] width 167 height 37
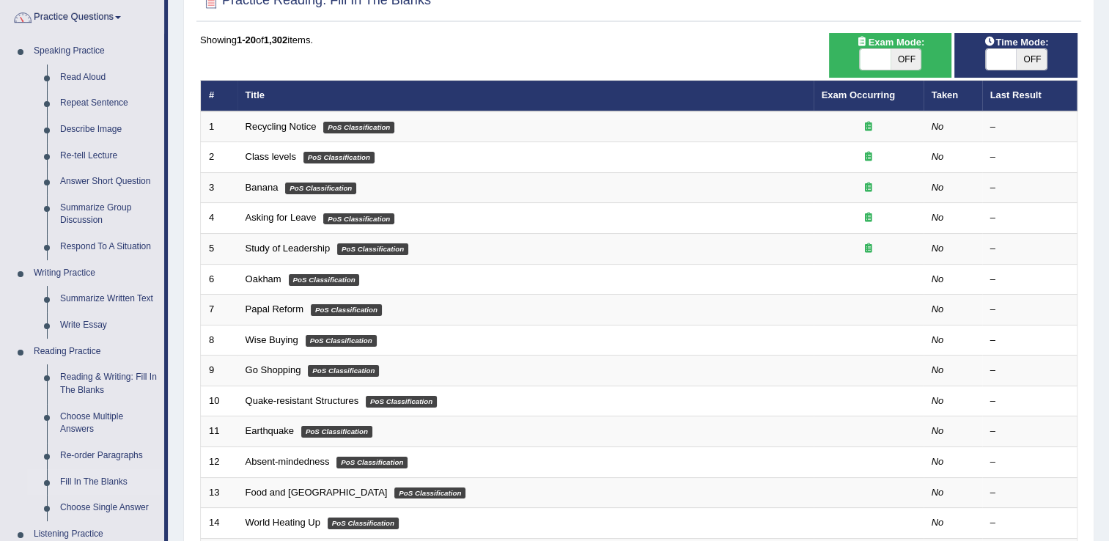
scroll to position [147, 0]
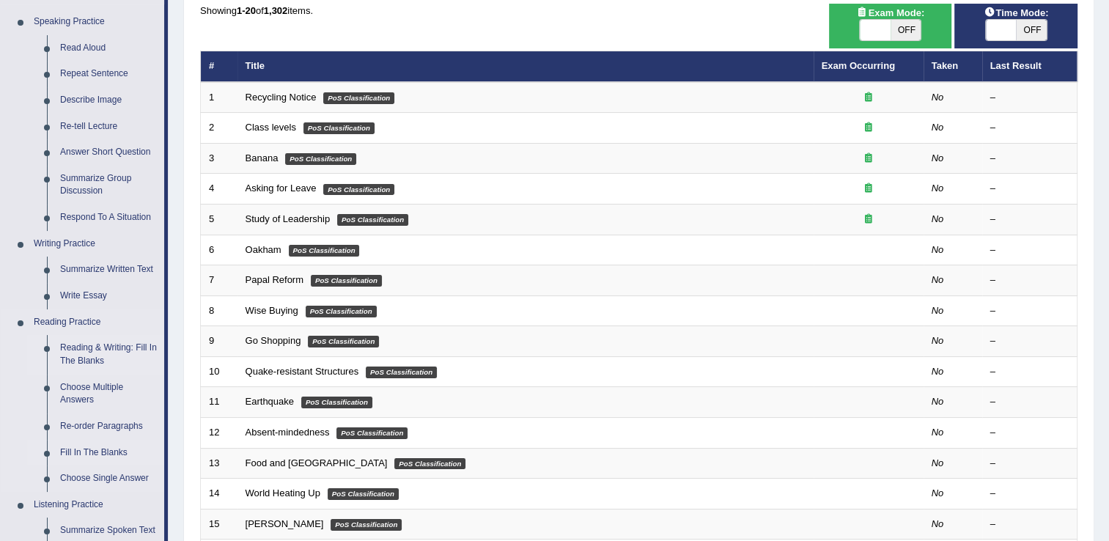
click at [85, 353] on link "Reading & Writing: Fill In The Blanks" at bounding box center [109, 354] width 111 height 39
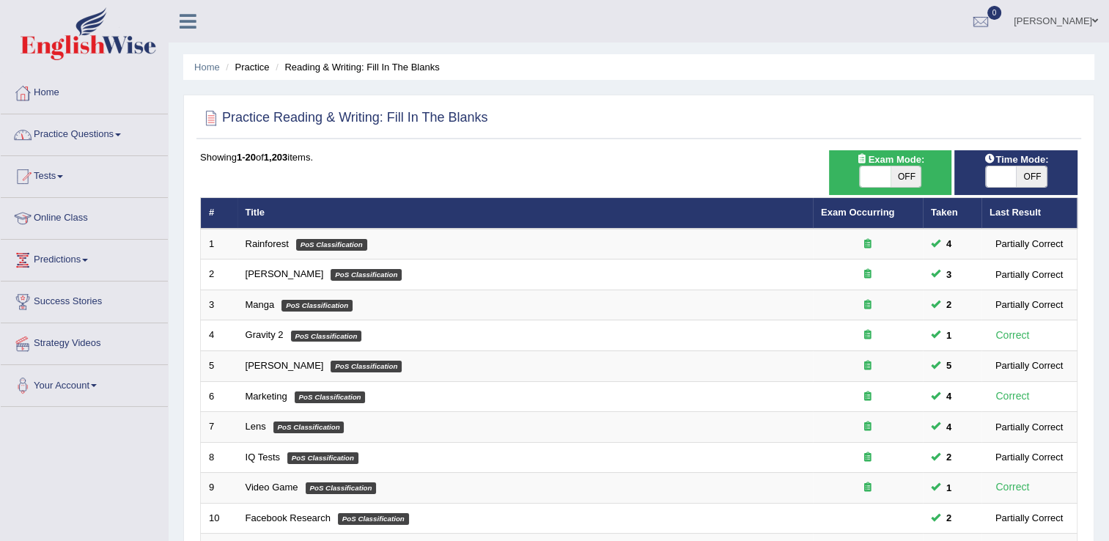
click at [120, 133] on span at bounding box center [118, 134] width 6 height 3
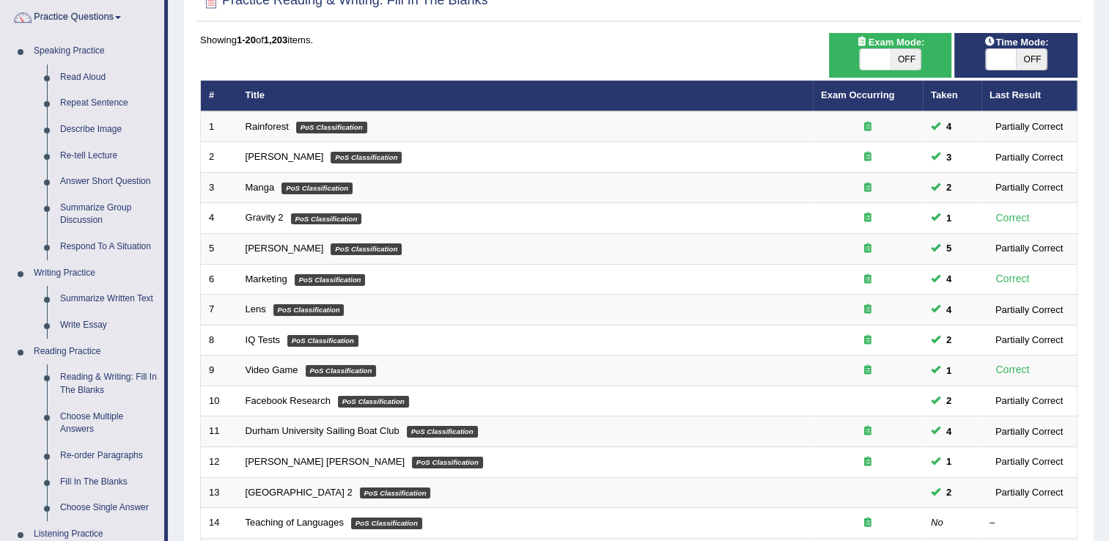
scroll to position [147, 0]
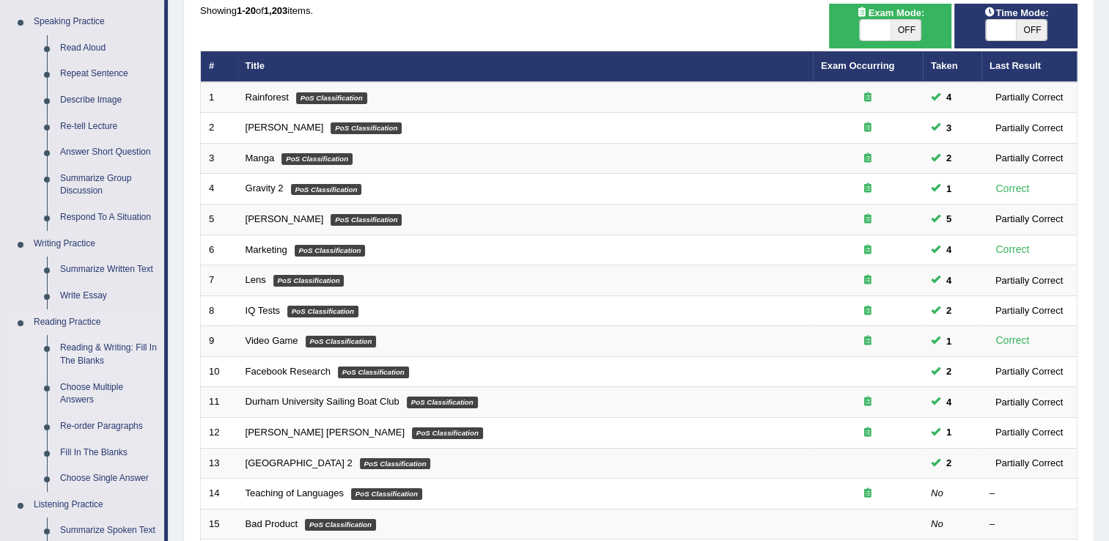
click at [81, 447] on link "Fill In The Blanks" at bounding box center [109, 453] width 111 height 26
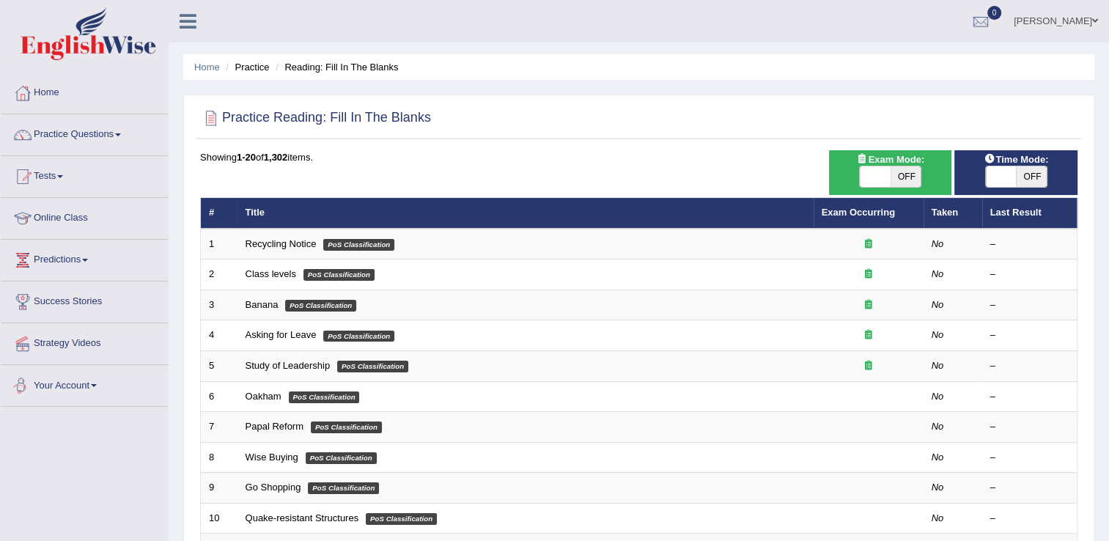
click at [279, 245] on link "Recycling Notice" at bounding box center [281, 243] width 71 height 11
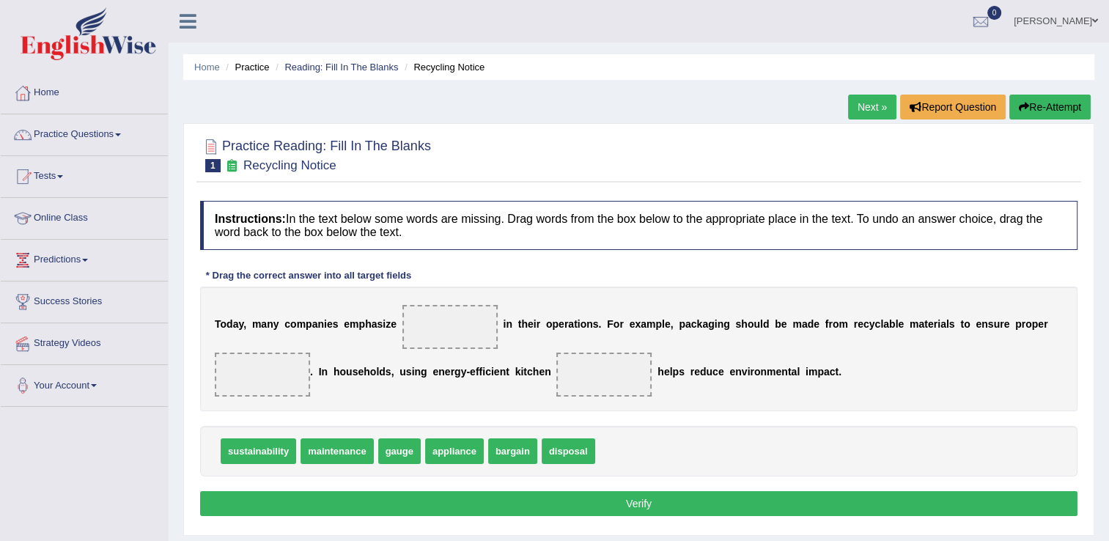
click at [254, 441] on span "sustainability" at bounding box center [259, 452] width 76 height 26
click at [411, 321] on span at bounding box center [450, 327] width 95 height 44
click at [267, 454] on span "sustainability" at bounding box center [259, 452] width 76 height 26
drag, startPoint x: 267, startPoint y: 454, endPoint x: 449, endPoint y: 333, distance: 218.4
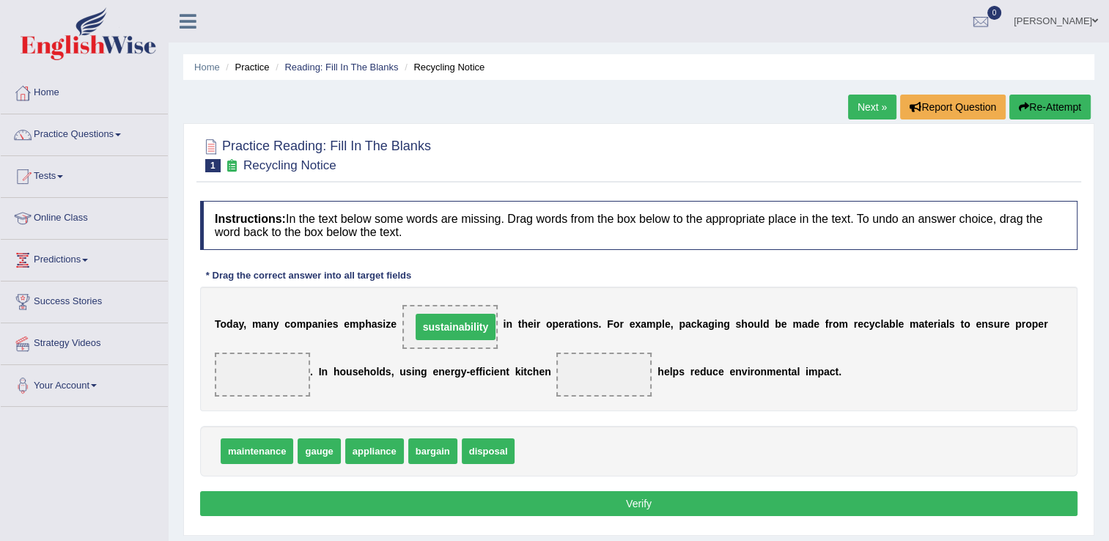
click at [449, 333] on span "sustainability" at bounding box center [456, 327] width 80 height 26
drag, startPoint x: 472, startPoint y: 447, endPoint x: 441, endPoint y: 318, distance: 132.9
click at [441, 318] on span "disposal" at bounding box center [450, 327] width 56 height 26
click at [460, 331] on span "disposal" at bounding box center [450, 327] width 95 height 44
click at [482, 441] on span "sustainability" at bounding box center [500, 452] width 76 height 26
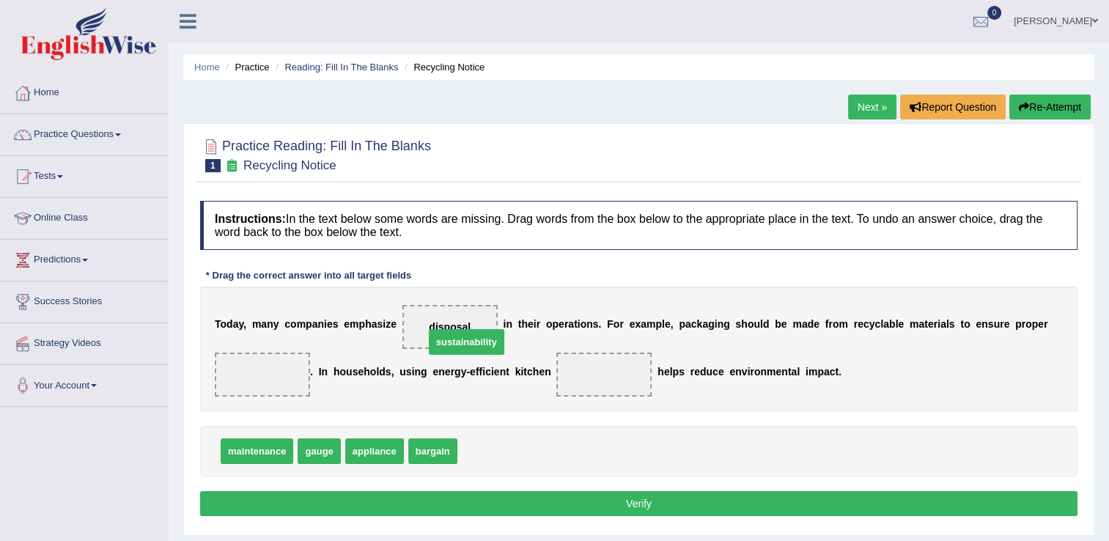
drag, startPoint x: 479, startPoint y: 451, endPoint x: 445, endPoint y: 339, distance: 117.2
click at [445, 339] on span "sustainability" at bounding box center [450, 327] width 95 height 44
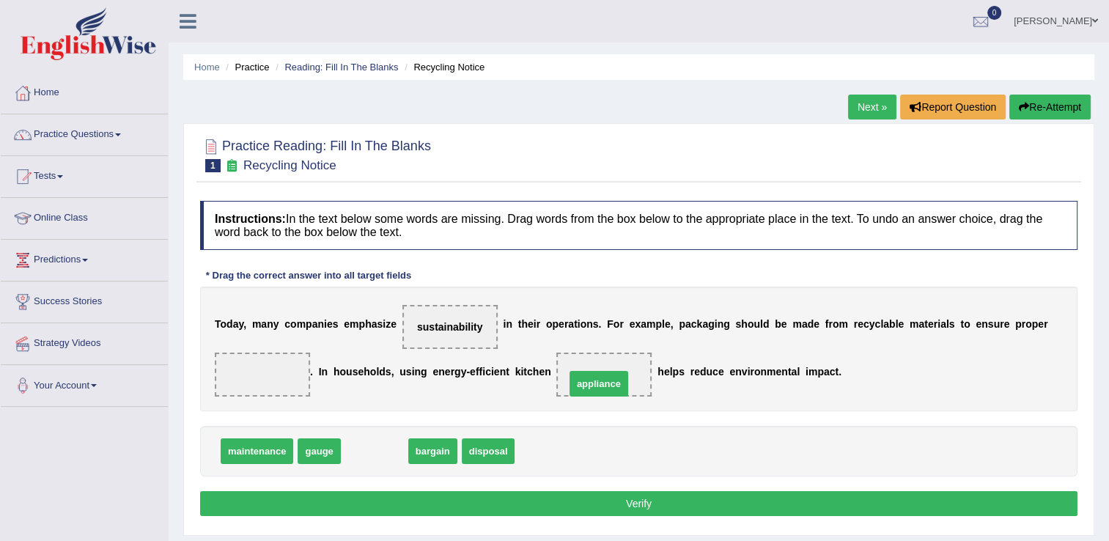
drag, startPoint x: 365, startPoint y: 450, endPoint x: 598, endPoint y: 378, distance: 243.3
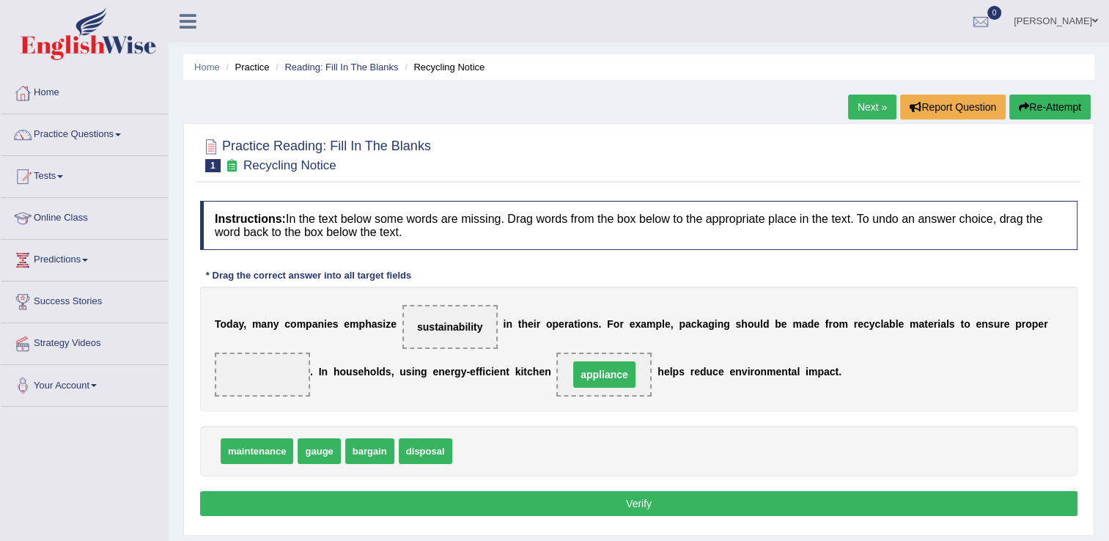
click at [598, 378] on span "appliance" at bounding box center [604, 375] width 62 height 26
drag, startPoint x: 419, startPoint y: 451, endPoint x: 244, endPoint y: 380, distance: 189.1
click at [244, 380] on span "disposal" at bounding box center [263, 375] width 56 height 26
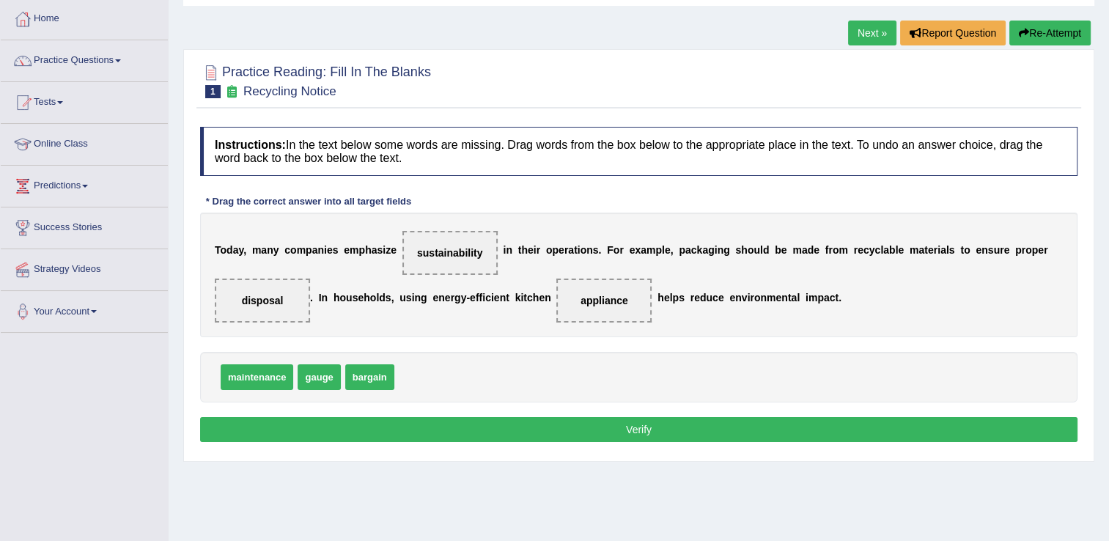
scroll to position [88, 0]
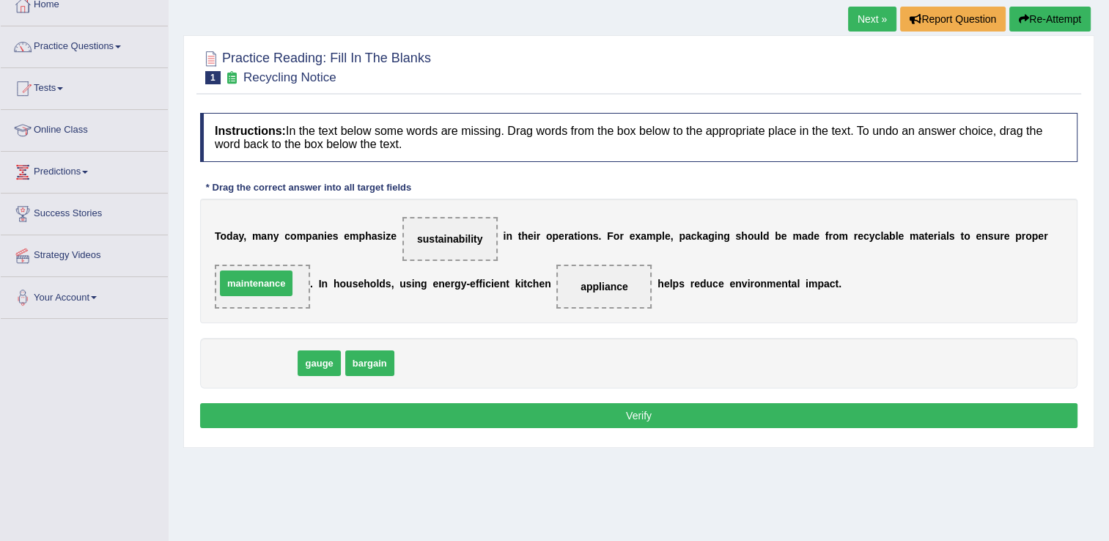
drag, startPoint x: 241, startPoint y: 361, endPoint x: 238, endPoint y: 280, distance: 80.7
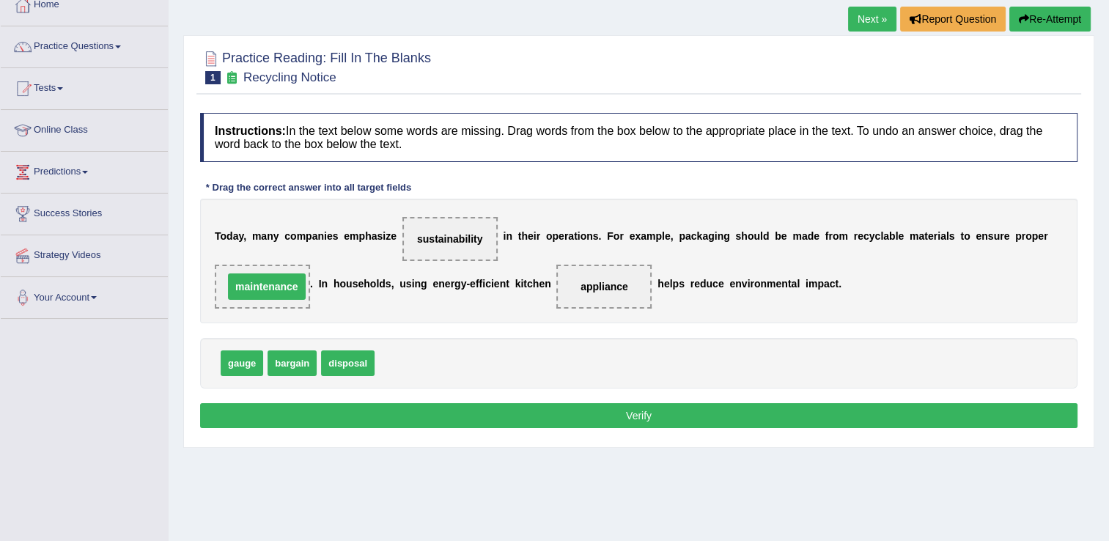
click at [238, 280] on span "maintenance" at bounding box center [267, 287] width 78 height 26
click at [538, 412] on button "Verify" at bounding box center [639, 415] width 878 height 25
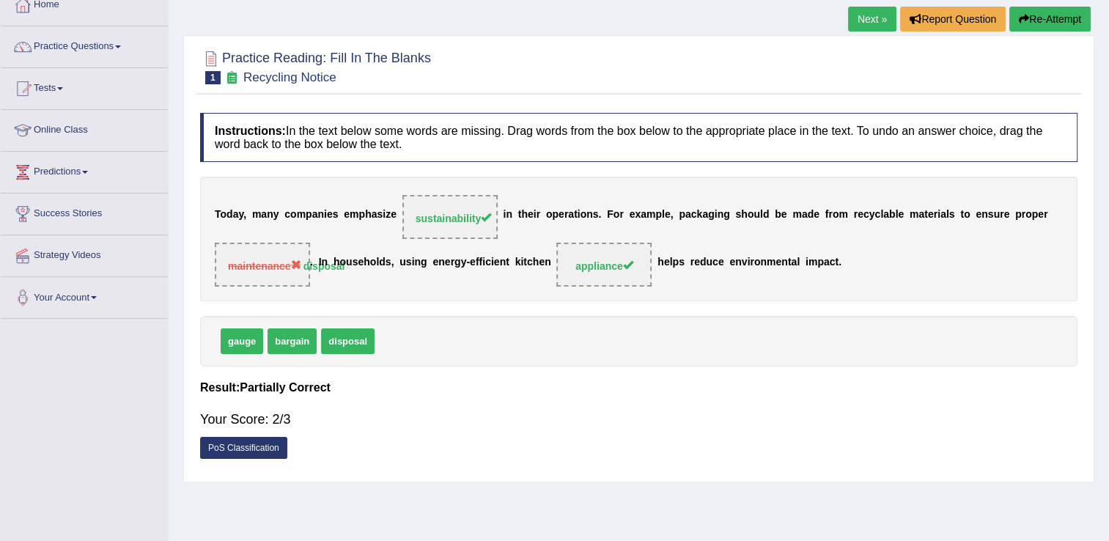
click at [875, 18] on link "Next »" at bounding box center [872, 19] width 48 height 25
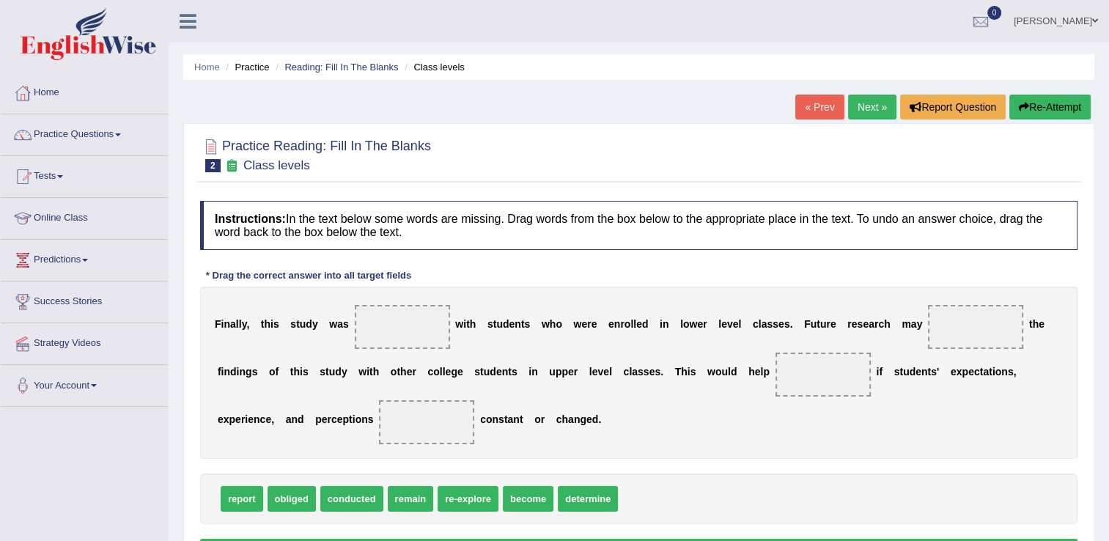
click at [748, 498] on div "report obliged conducted remain re-explore become determine" at bounding box center [639, 499] width 878 height 51
drag, startPoint x: 601, startPoint y: 436, endPoint x: 733, endPoint y: 494, distance: 144.4
click at [733, 494] on div "Instructions: In the text below some words are missing. Drag words from the box…" at bounding box center [639, 385] width 885 height 382
drag, startPoint x: 733, startPoint y: 494, endPoint x: 385, endPoint y: 525, distance: 348.9
click at [385, 525] on div "Instructions: In the text below some words are missing. Drag words from the box…" at bounding box center [639, 385] width 885 height 382
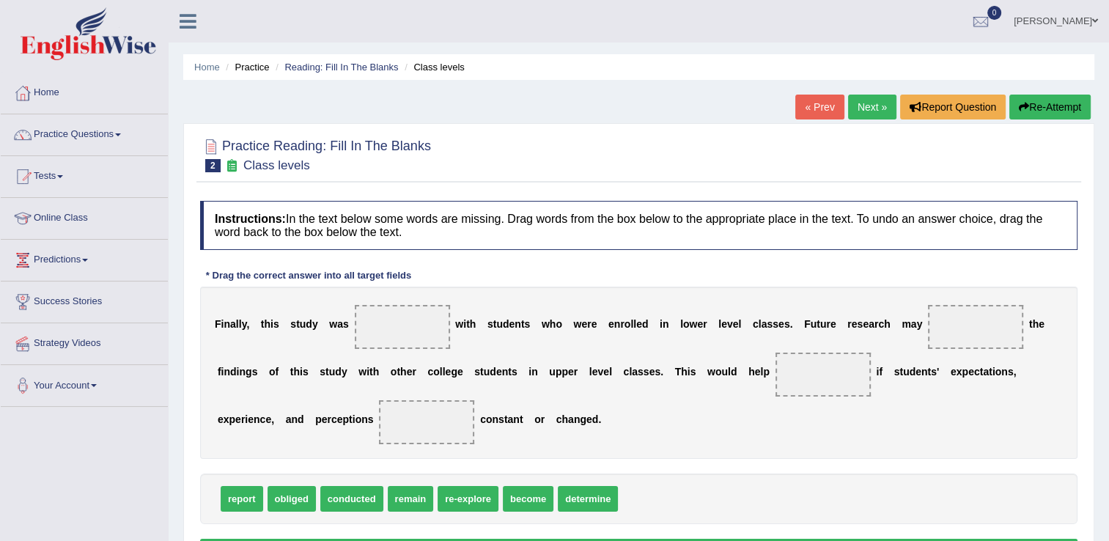
drag, startPoint x: 385, startPoint y: 525, endPoint x: 436, endPoint y: 497, distance: 57.8
click at [436, 497] on div "Instructions: In the text below some words are missing. Drag words from the box…" at bounding box center [639, 385] width 885 height 382
click at [818, 439] on div "F i n a l l y , t h i s s t u d y w a s w i t h s t u d e n t s w h o w e r e e…" at bounding box center [639, 373] width 878 height 172
drag, startPoint x: 355, startPoint y: 501, endPoint x: 381, endPoint y: 334, distance: 168.4
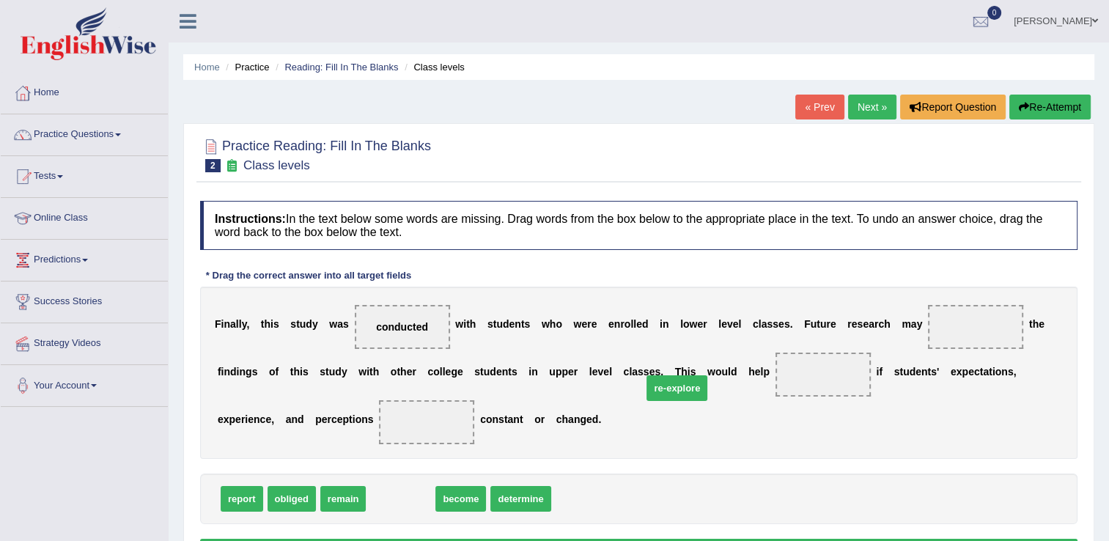
drag, startPoint x: 393, startPoint y: 501, endPoint x: 676, endPoint y: 391, distance: 303.7
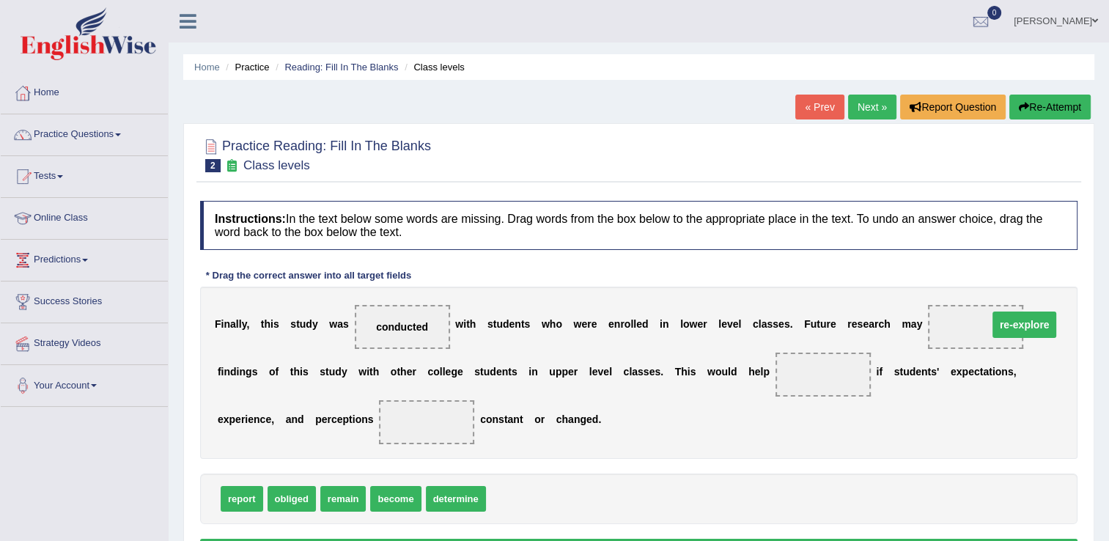
drag, startPoint x: 734, startPoint y: 373, endPoint x: 935, endPoint y: 324, distance: 206.7
click at [944, 324] on span "re-explore" at bounding box center [976, 327] width 65 height 26
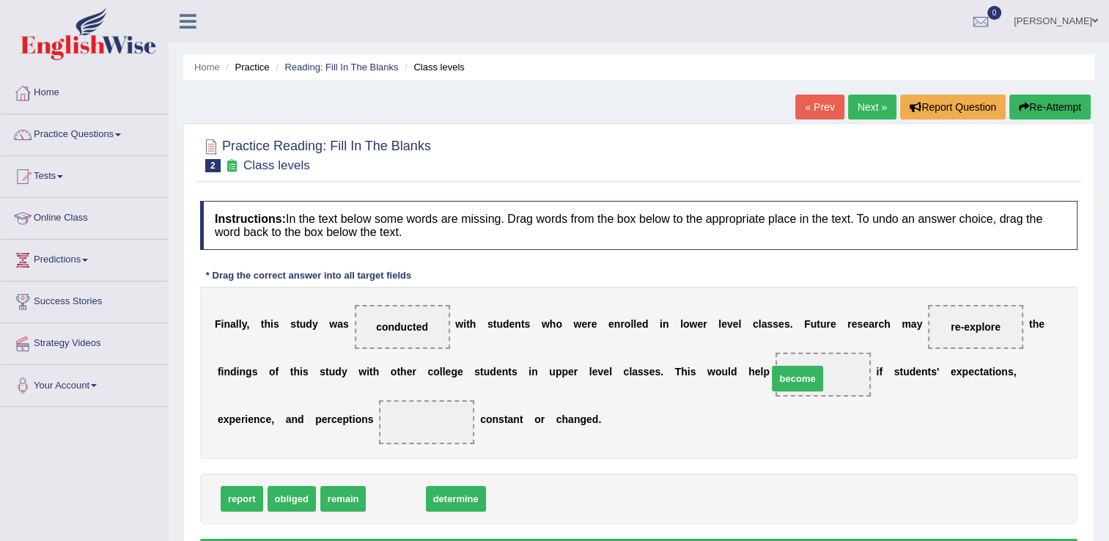
drag, startPoint x: 393, startPoint y: 500, endPoint x: 784, endPoint y: 380, distance: 408.9
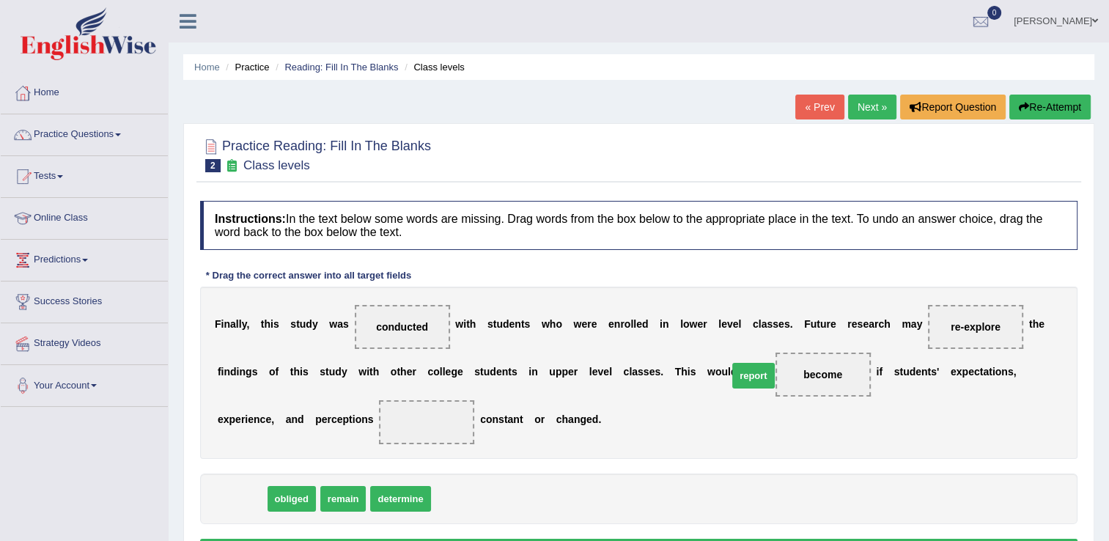
drag, startPoint x: 231, startPoint y: 503, endPoint x: 742, endPoint y: 380, distance: 525.7
click at [801, 380] on span "report" at bounding box center [823, 375] width 44 height 26
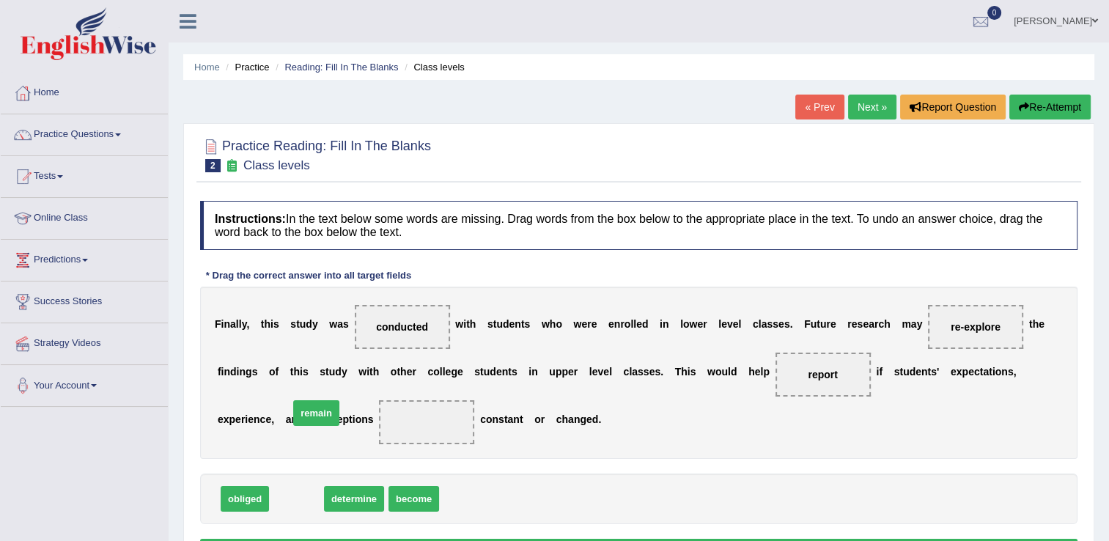
drag, startPoint x: 293, startPoint y: 499, endPoint x: 312, endPoint y: 413, distance: 88.0
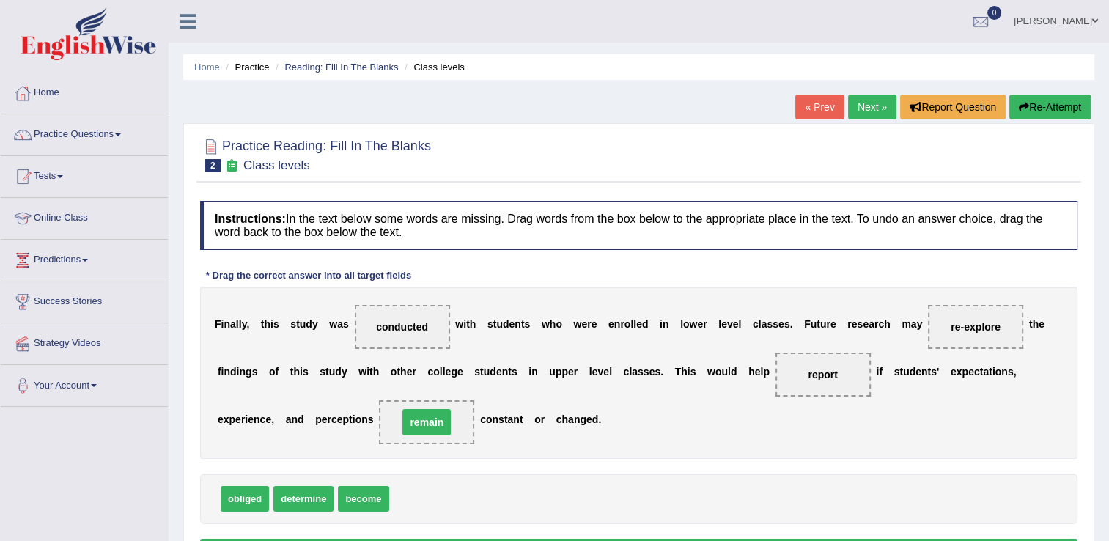
click at [403, 413] on span "remain" at bounding box center [427, 422] width 48 height 26
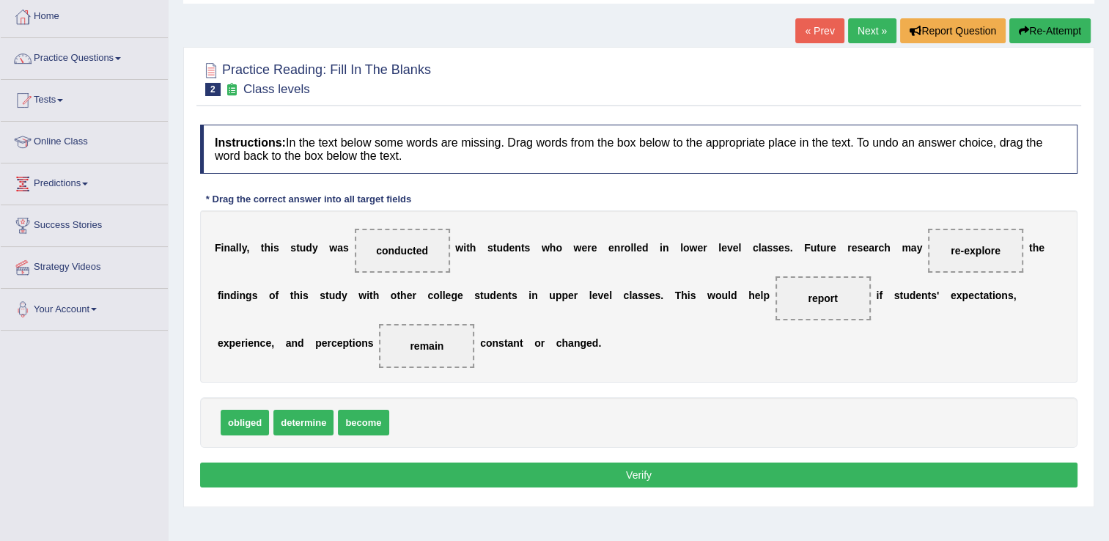
scroll to position [88, 0]
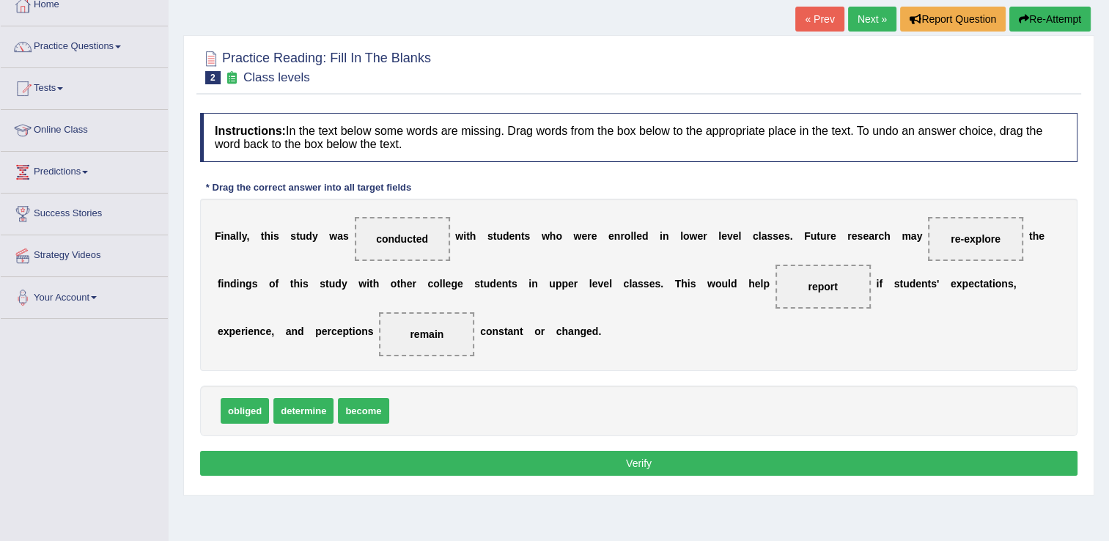
click at [821, 458] on button "Verify" at bounding box center [639, 463] width 878 height 25
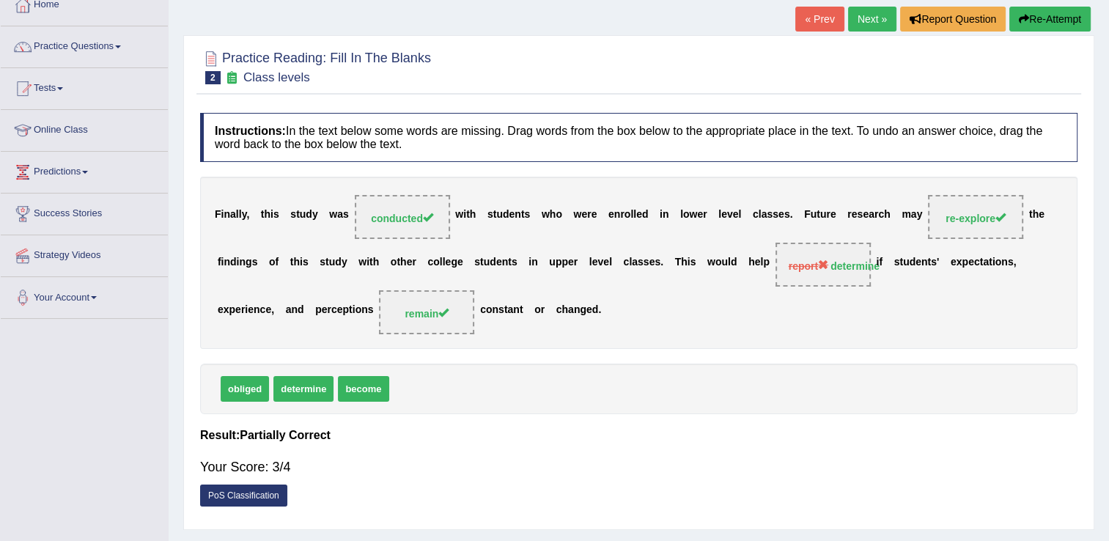
click at [571, 334] on div "F i n a l l y , t h i s s t u d y w a s conducted w i t h s t u d e n t s w h o…" at bounding box center [639, 263] width 878 height 172
click at [871, 18] on link "Next »" at bounding box center [872, 19] width 48 height 25
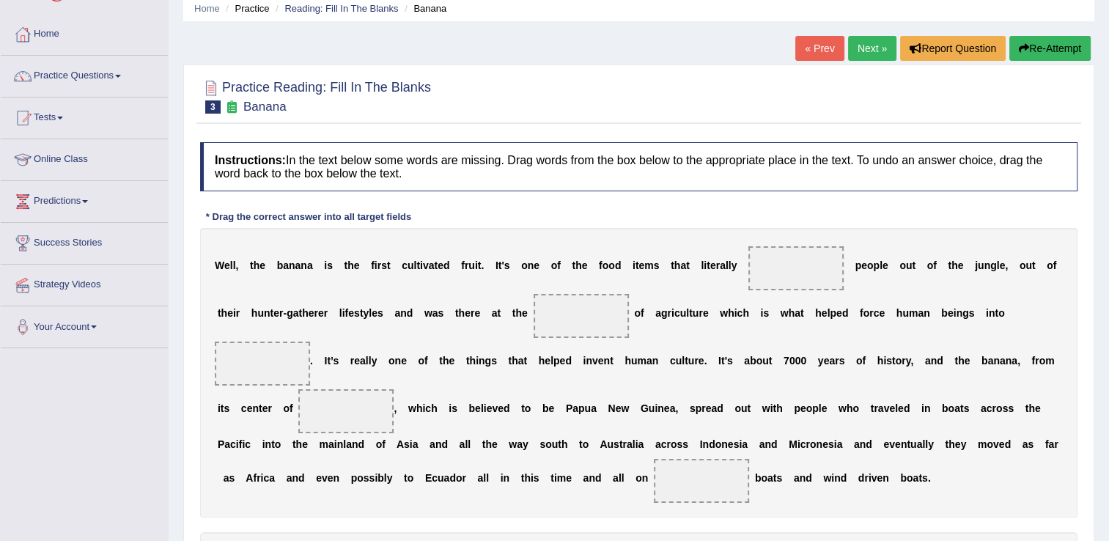
scroll to position [88, 0]
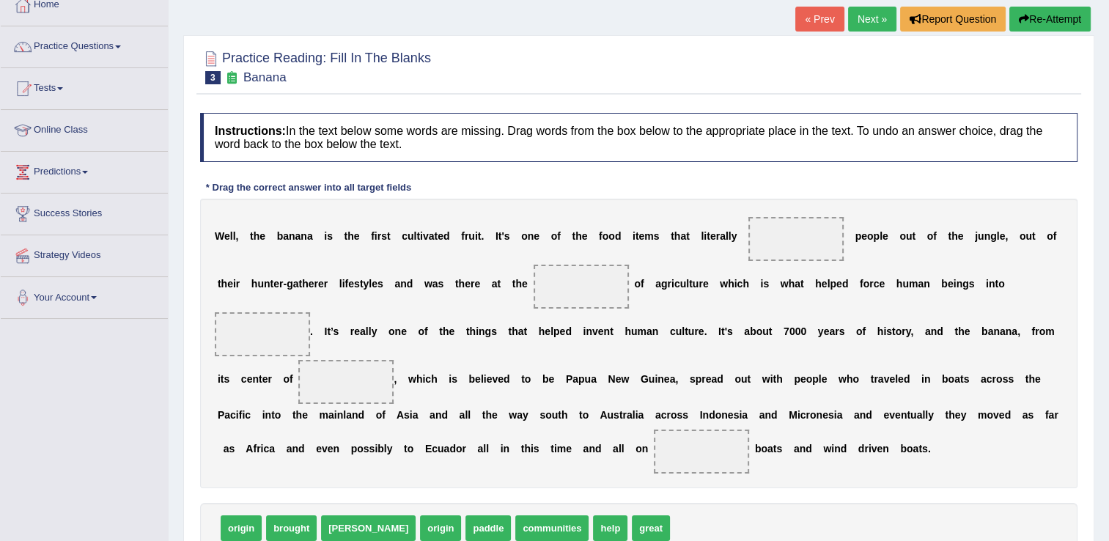
click at [292, 515] on span "brought" at bounding box center [291, 528] width 51 height 26
drag, startPoint x: 292, startPoint y: 493, endPoint x: 631, endPoint y: 290, distance: 395.0
click at [599, 345] on span "brought" at bounding box center [573, 358] width 51 height 26
drag, startPoint x: 274, startPoint y: 507, endPoint x: 743, endPoint y: 236, distance: 542.1
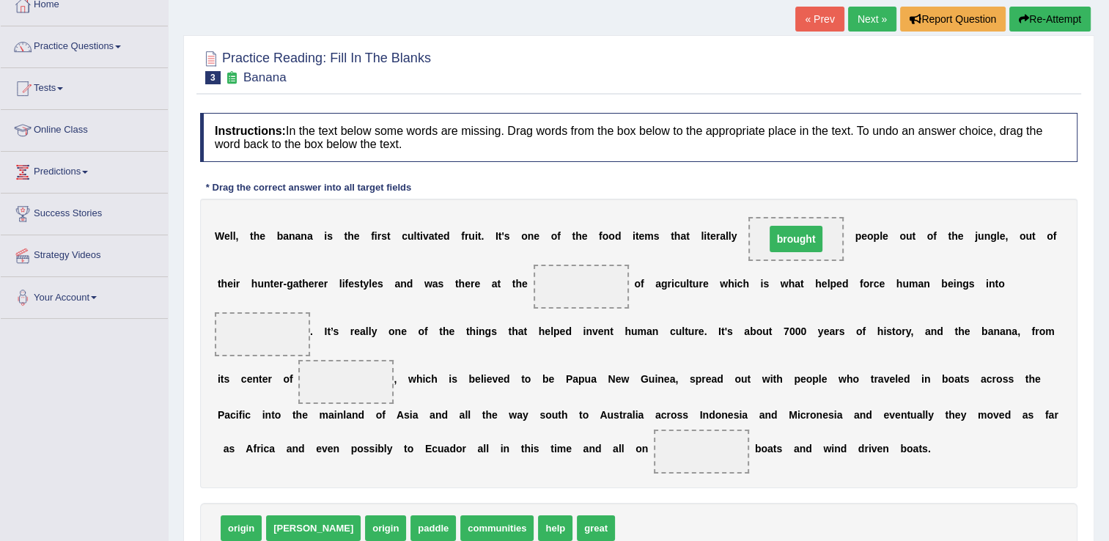
click at [770, 236] on span "brought" at bounding box center [797, 239] width 54 height 26
drag, startPoint x: 252, startPoint y: 498, endPoint x: 541, endPoint y: 286, distance: 358.9
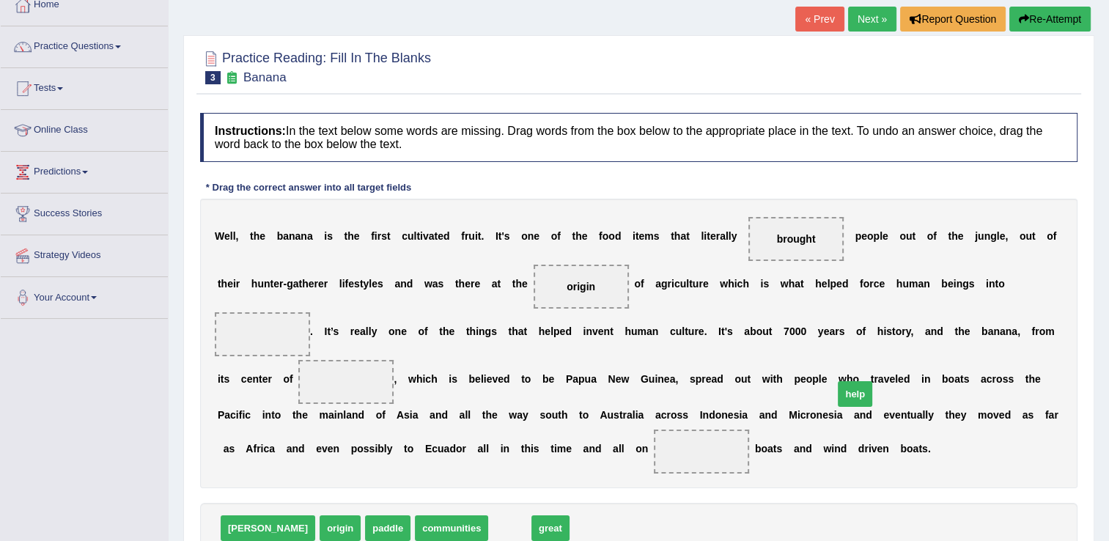
drag, startPoint x: 447, startPoint y: 500, endPoint x: 842, endPoint y: 351, distance: 422.6
click at [842, 381] on span "help" at bounding box center [855, 394] width 34 height 26
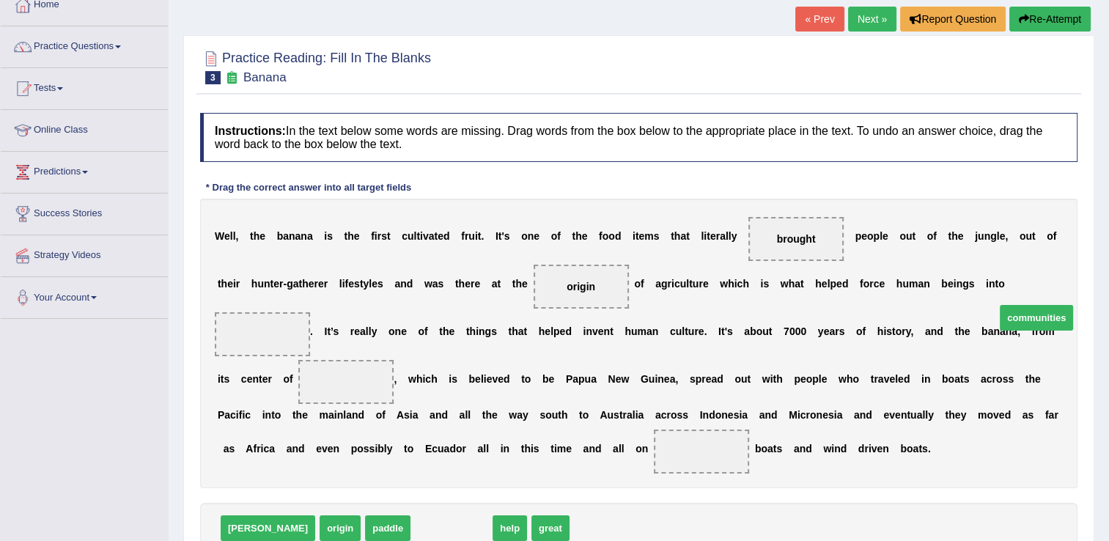
drag, startPoint x: 392, startPoint y: 504, endPoint x: 979, endPoint y: 294, distance: 623.2
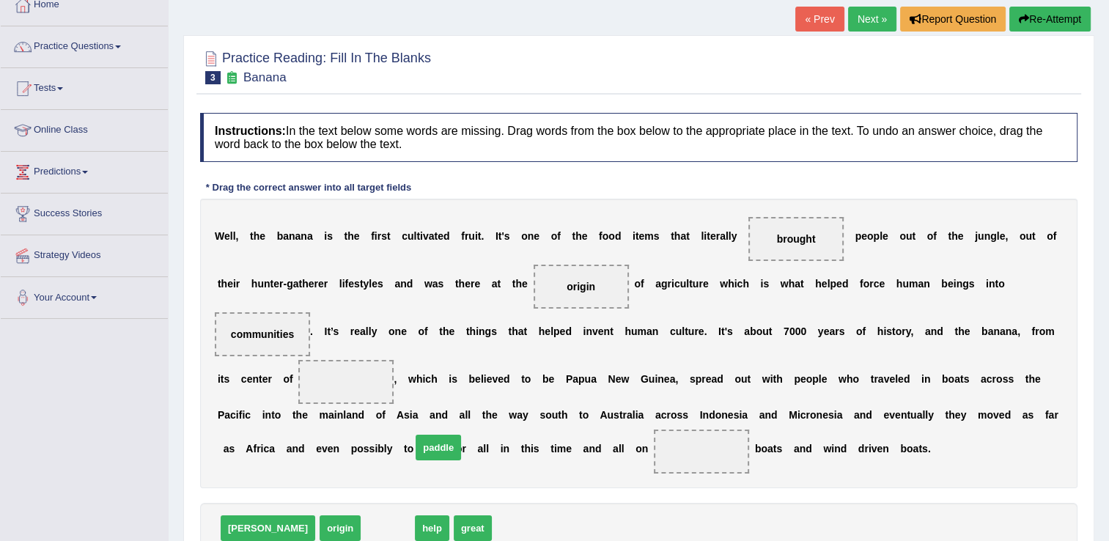
drag, startPoint x: 331, startPoint y: 498, endPoint x: 380, endPoint y: 419, distance: 93.2
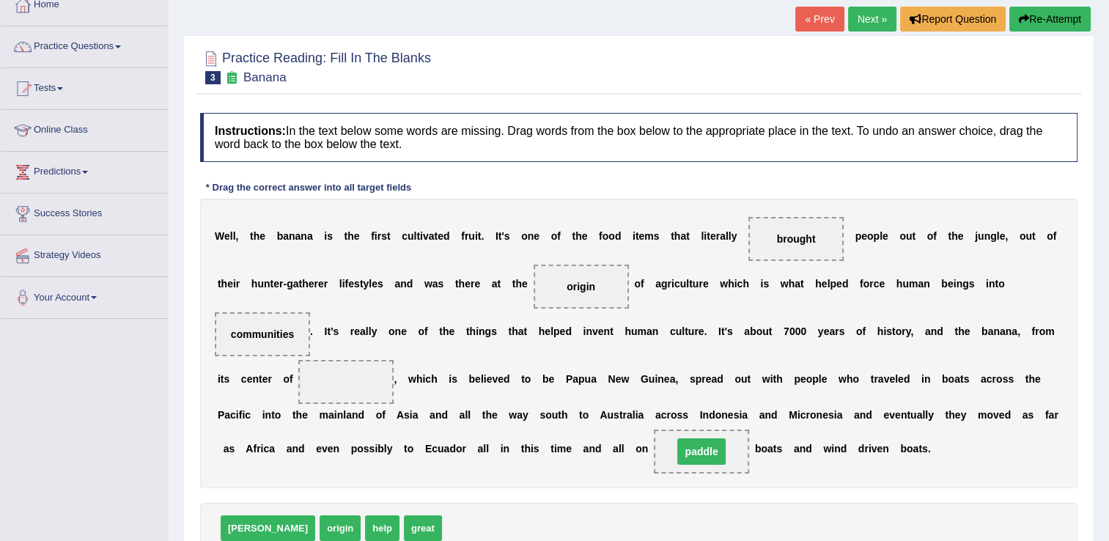
click at [678, 439] on span "paddle" at bounding box center [702, 452] width 48 height 26
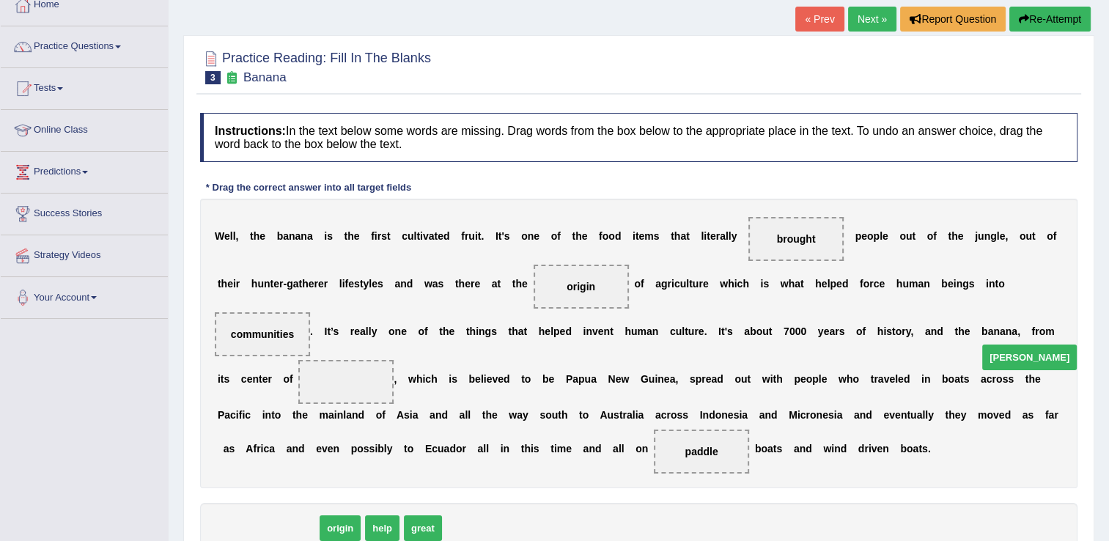
drag, startPoint x: 244, startPoint y: 500, endPoint x: 1010, endPoint y: 330, distance: 784.9
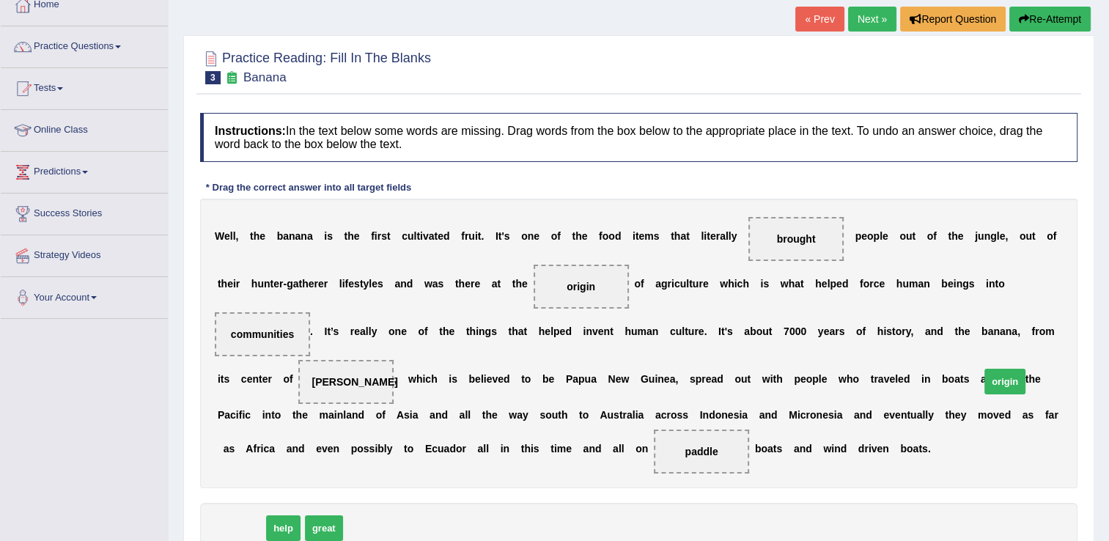
drag, startPoint x: 242, startPoint y: 500, endPoint x: 1008, endPoint y: 354, distance: 780.0
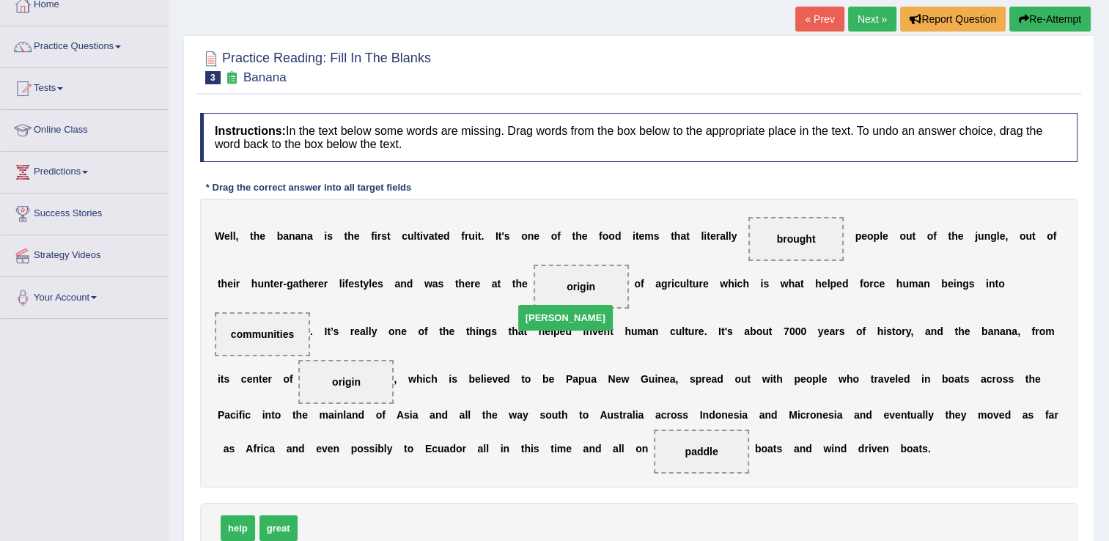
drag, startPoint x: 320, startPoint y: 502, endPoint x: 536, endPoint y: 292, distance: 301.8
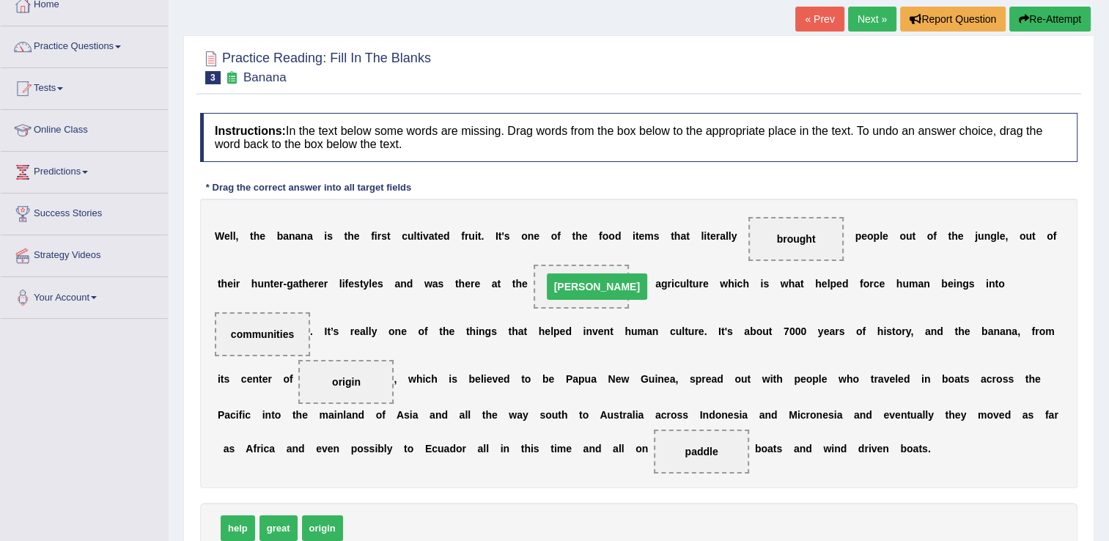
click at [547, 292] on span "[PERSON_NAME]" at bounding box center [597, 287] width 100 height 26
drag, startPoint x: 235, startPoint y: 506, endPoint x: 527, endPoint y: 301, distance: 357.4
click at [534, 301] on span "help" at bounding box center [581, 287] width 95 height 44
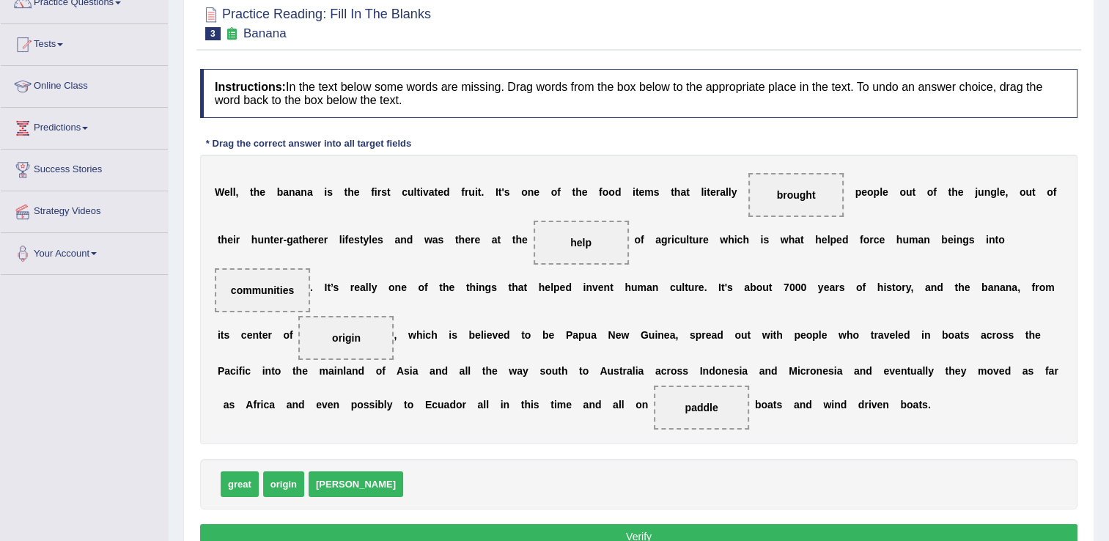
scroll to position [147, 0]
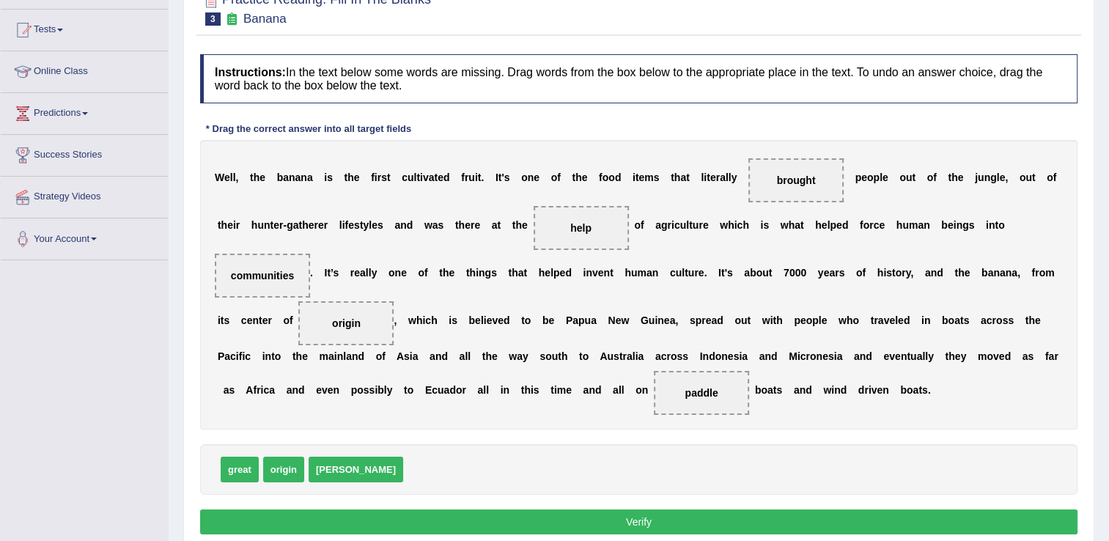
click at [656, 510] on button "Verify" at bounding box center [639, 522] width 878 height 25
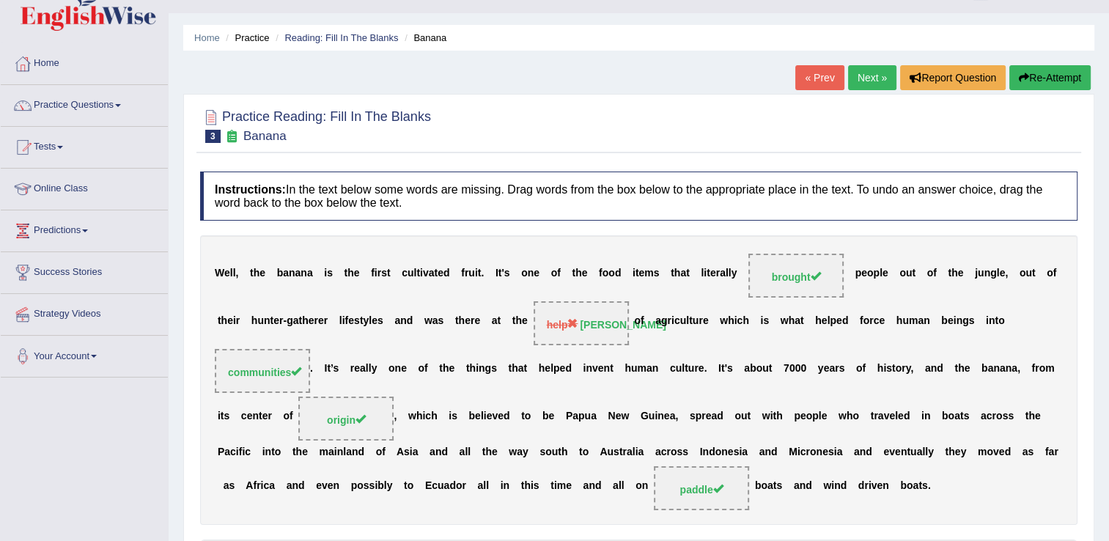
scroll to position [0, 0]
